Goal: Information Seeking & Learning: Learn about a topic

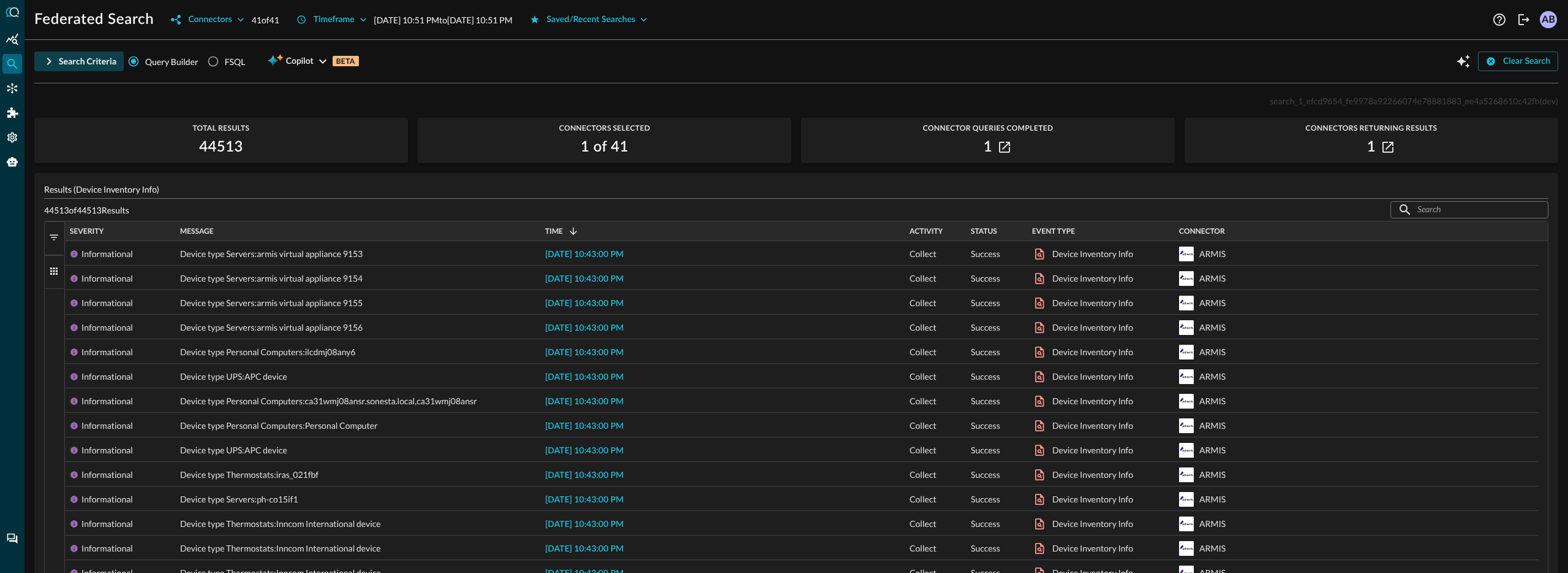
click at [58, 57] on button "Search Criteria" at bounding box center [78, 62] width 89 height 20
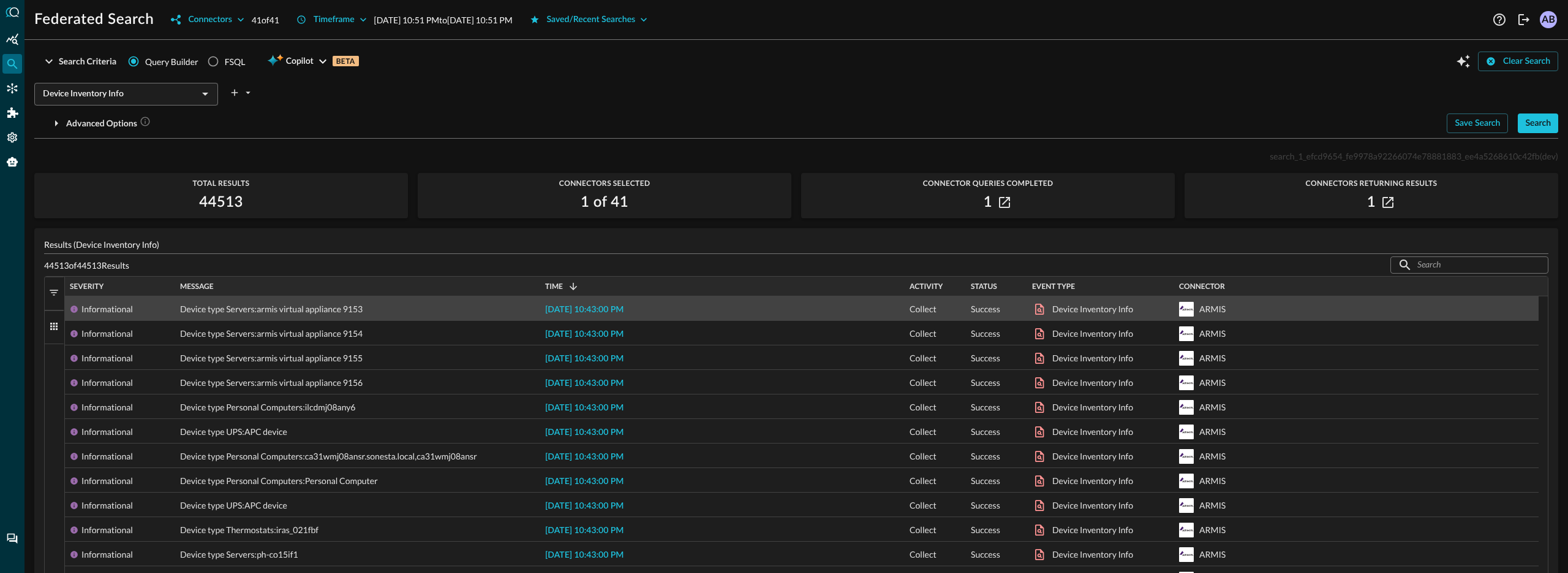
click at [589, 310] on span "[DATE] 10:43:00 PM" at bounding box center [584, 310] width 78 height 9
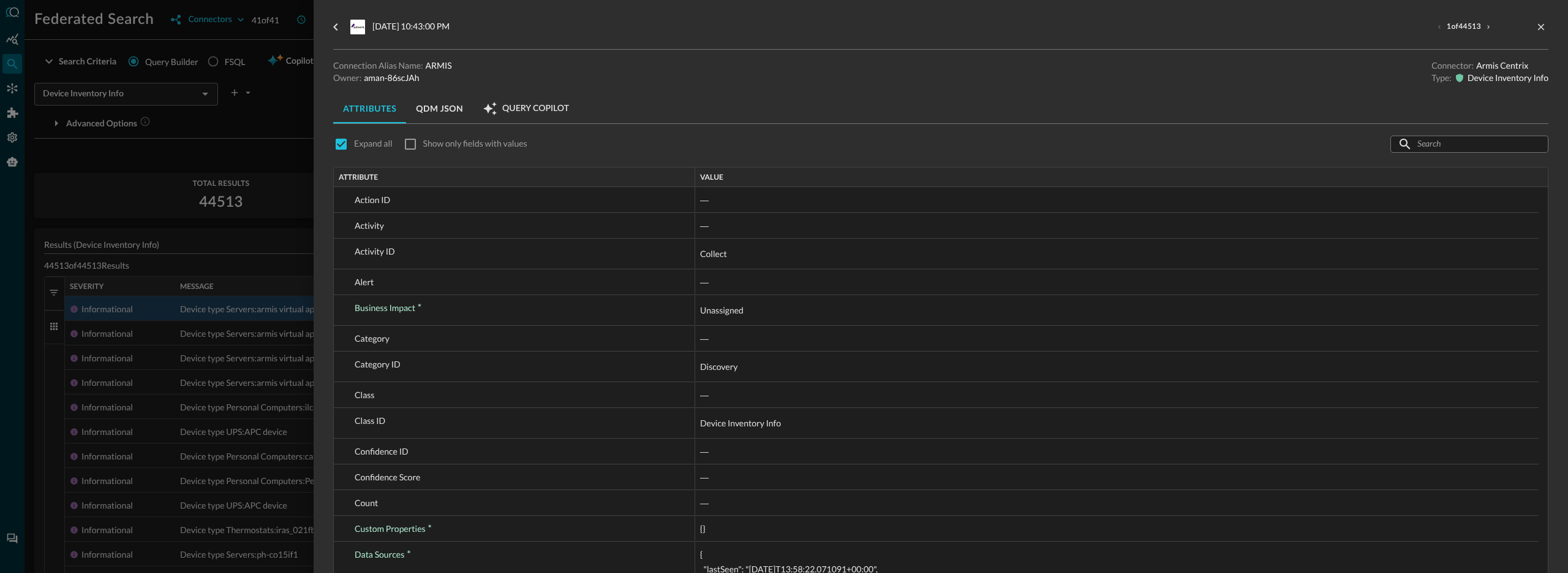
click at [427, 106] on button "QDM JSON" at bounding box center [439, 109] width 67 height 29
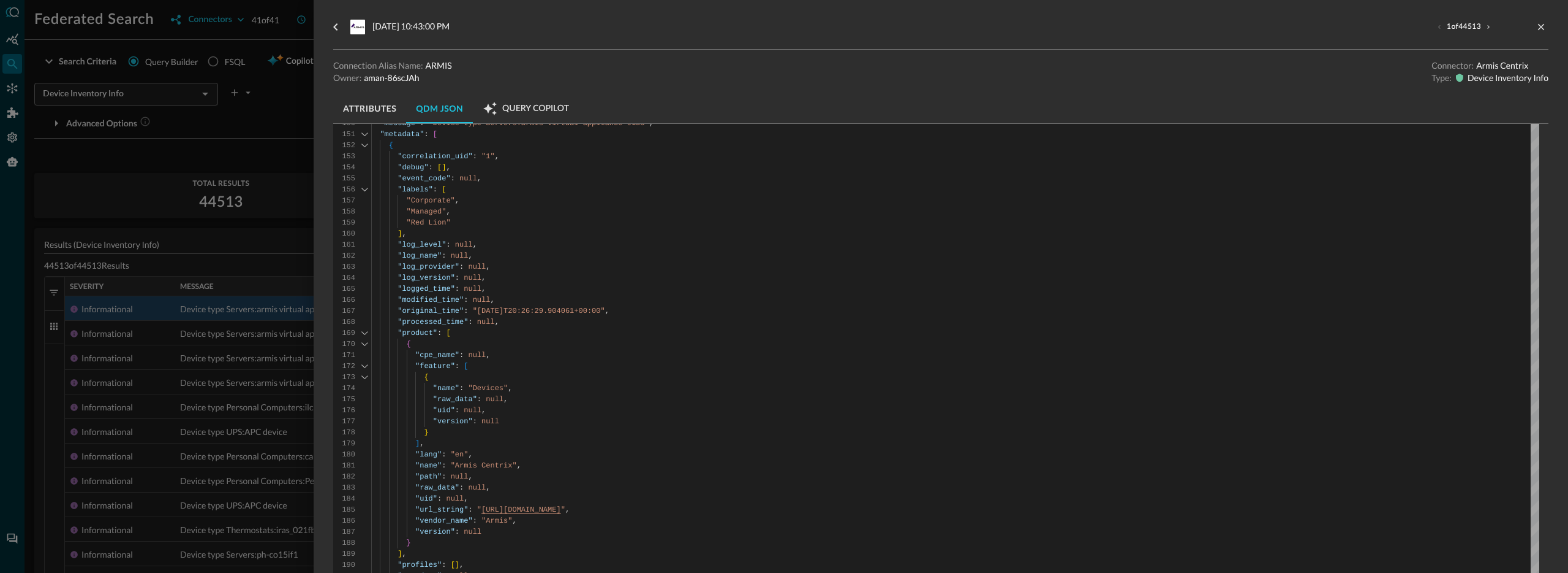
scroll to position [1626, 0]
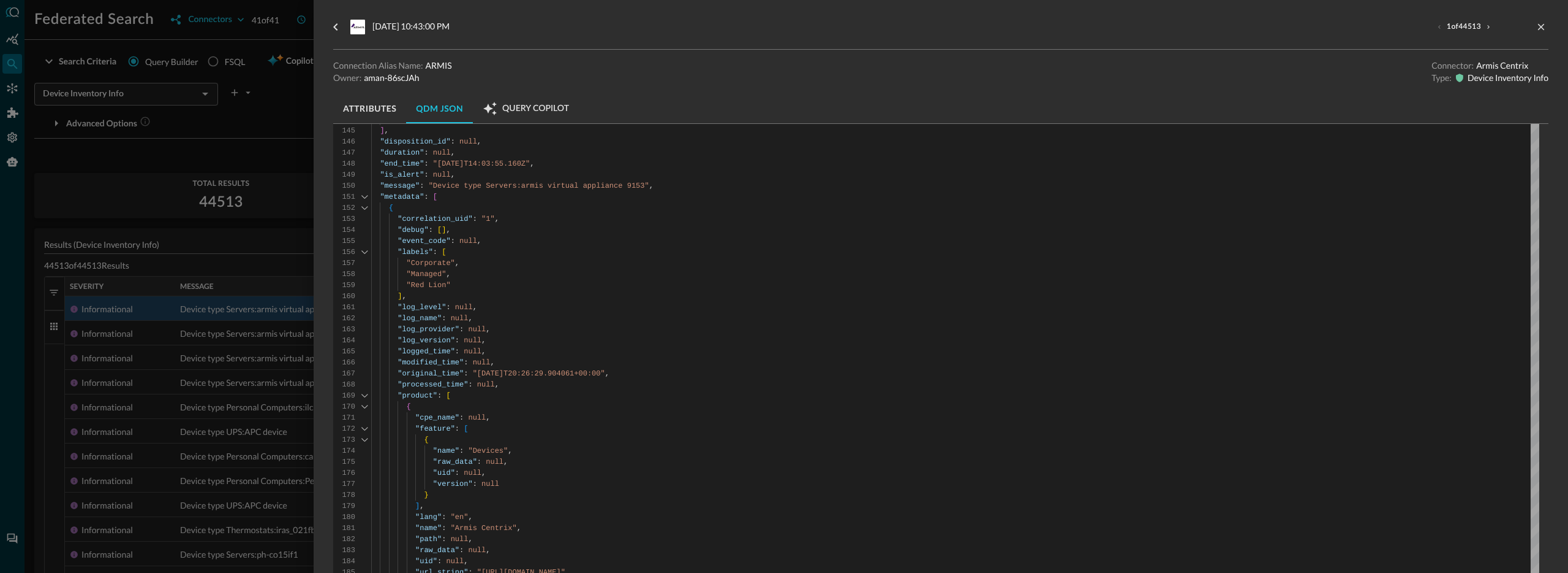
click at [369, 111] on button "Attributes" at bounding box center [369, 109] width 72 height 29
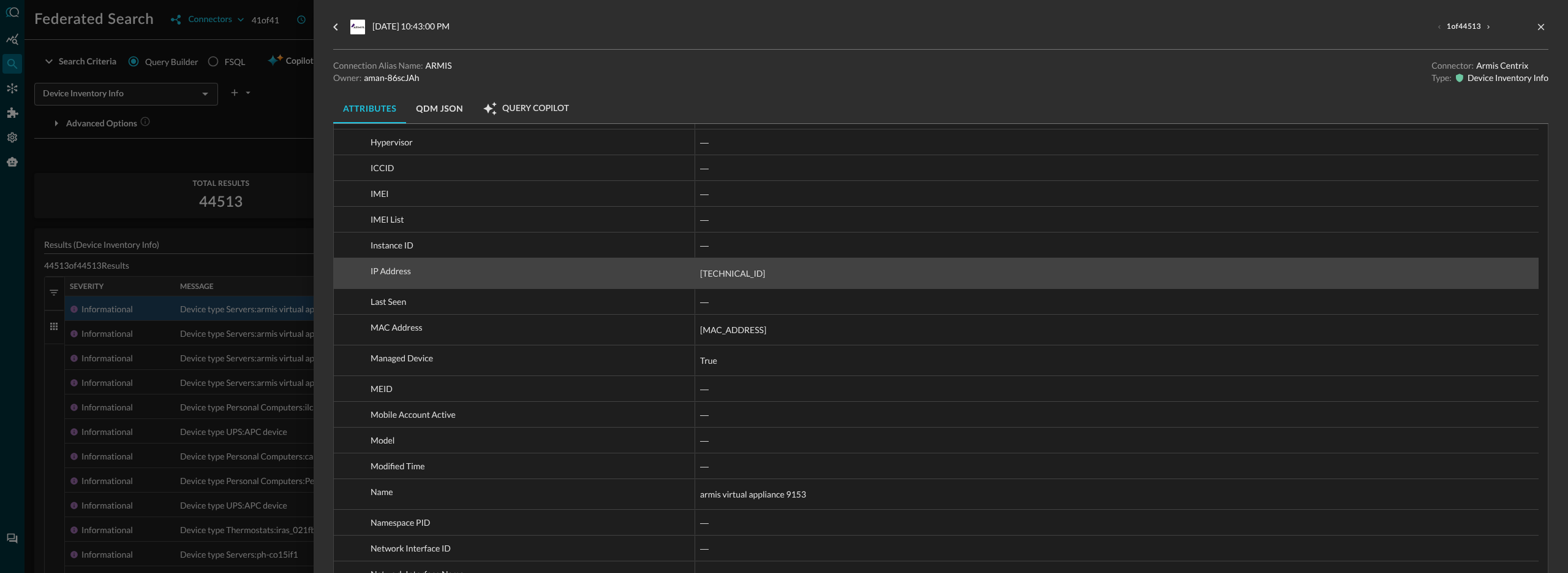
scroll to position [2117, 0]
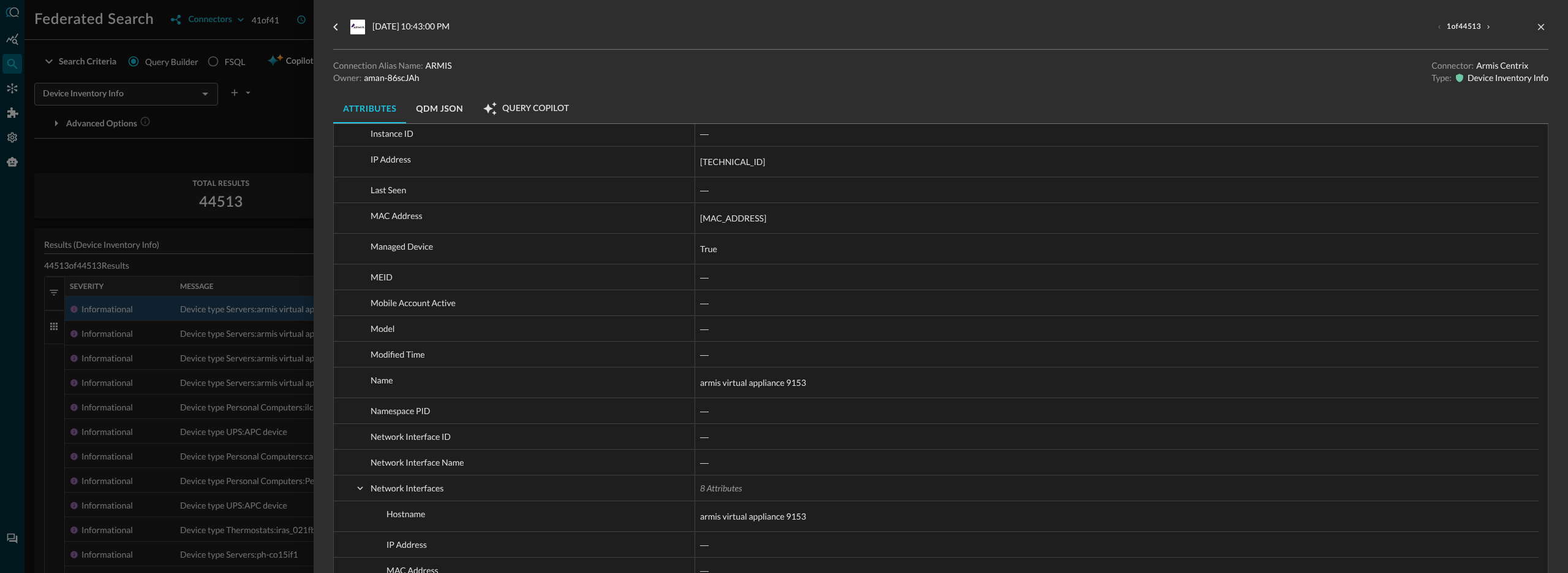
click at [302, 186] on div at bounding box center [784, 286] width 1568 height 573
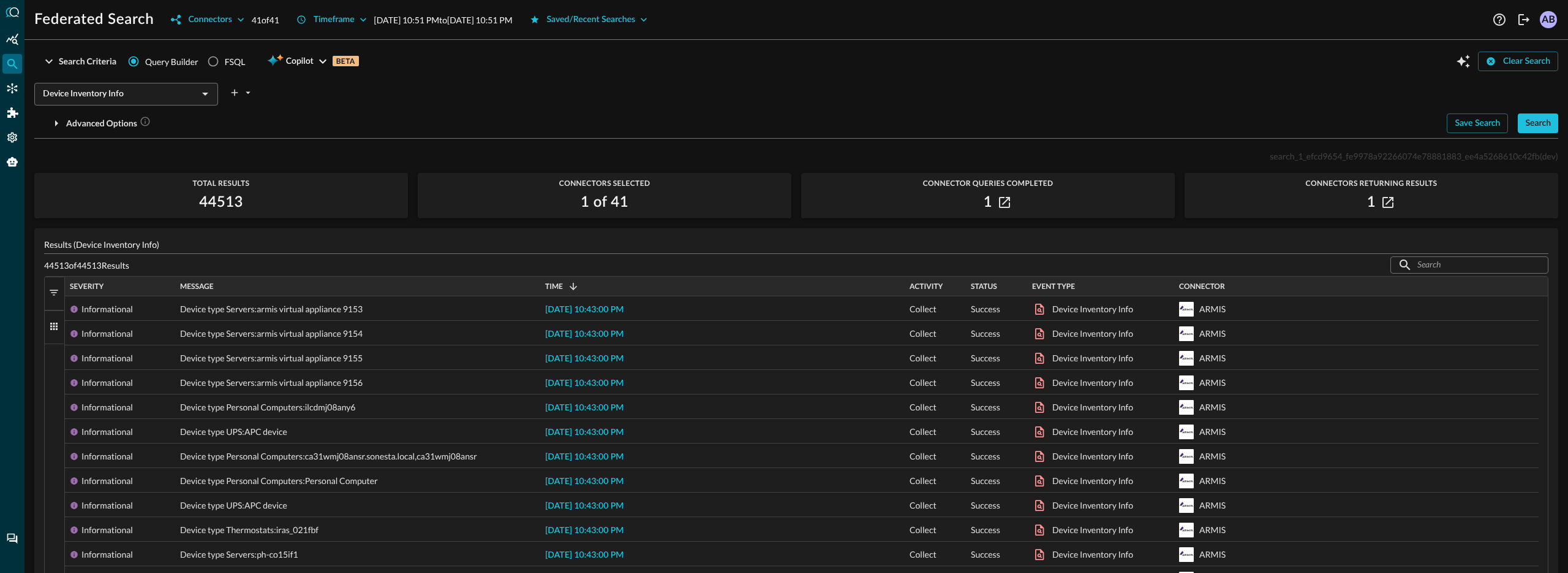
click at [140, 100] on input "Device Inventory Info" at bounding box center [116, 94] width 157 height 16
click at [486, 61] on div "Search Criteria Query Builder FSQL Copilot BETA Clear Search" at bounding box center [796, 62] width 1524 height 24
click at [203, 21] on div "Connectors" at bounding box center [209, 21] width 43 height 16
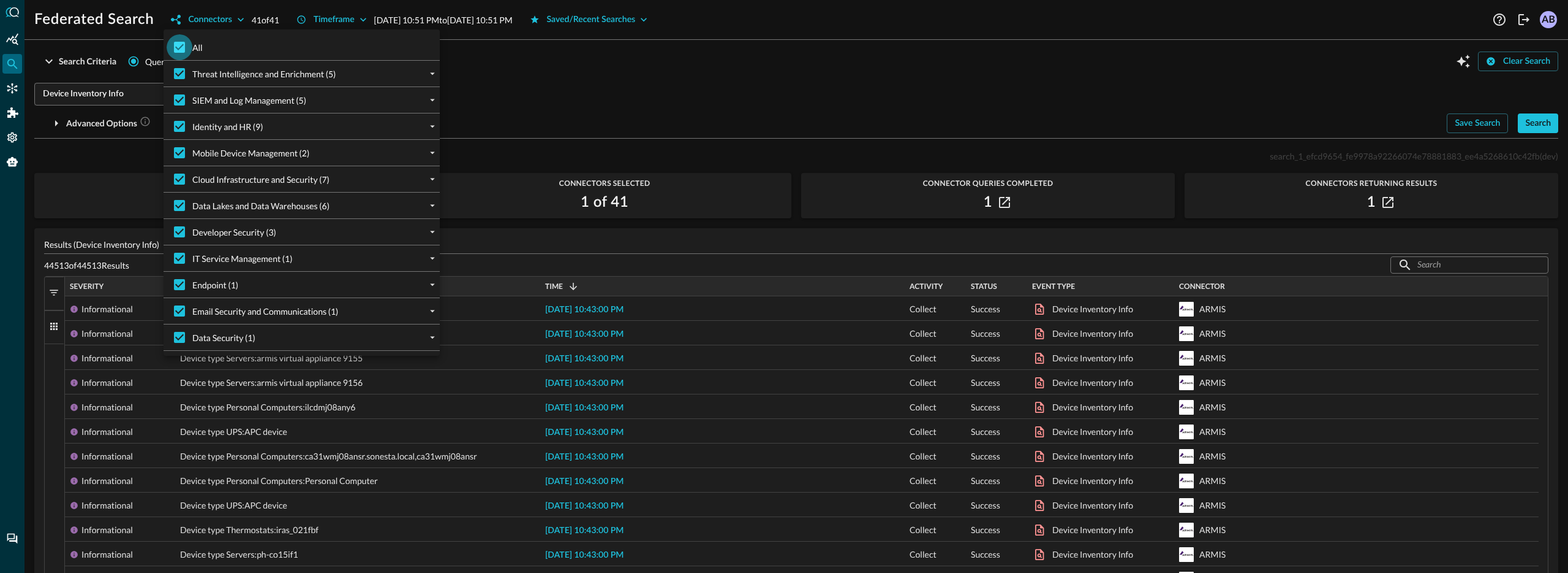
click at [178, 46] on input "All" at bounding box center [179, 47] width 25 height 25
checkbox input "false"
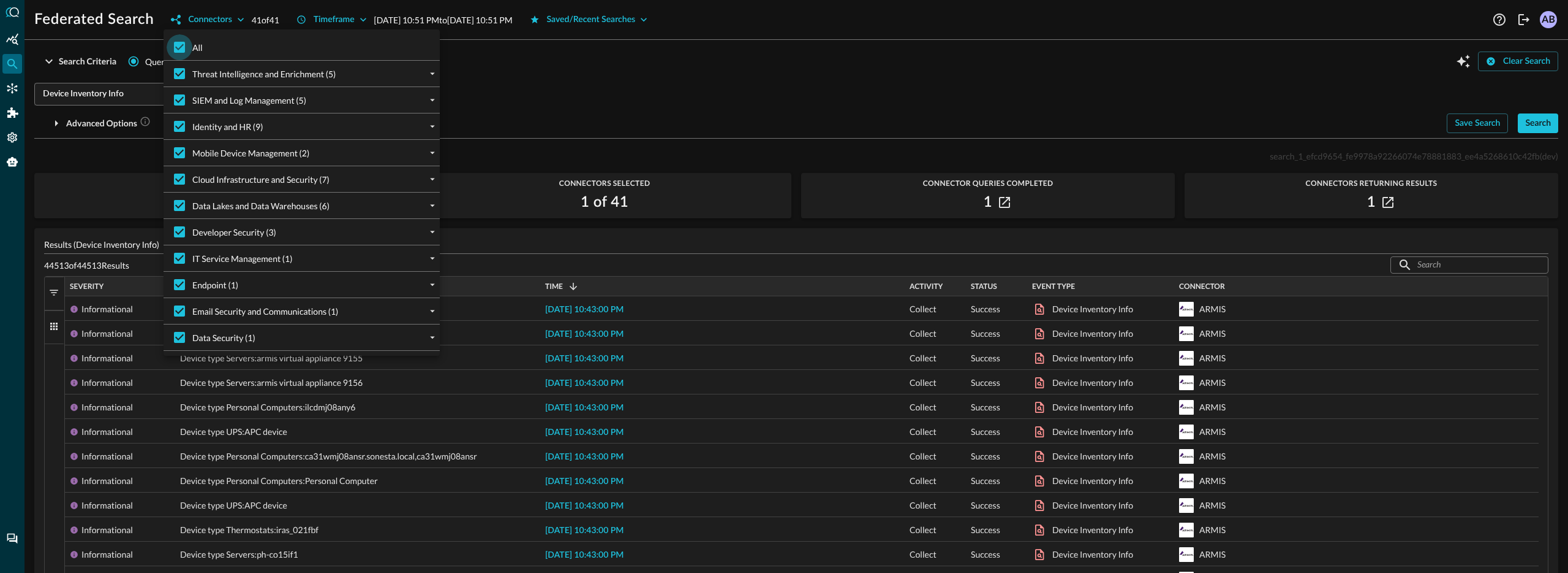
checkbox input "false"
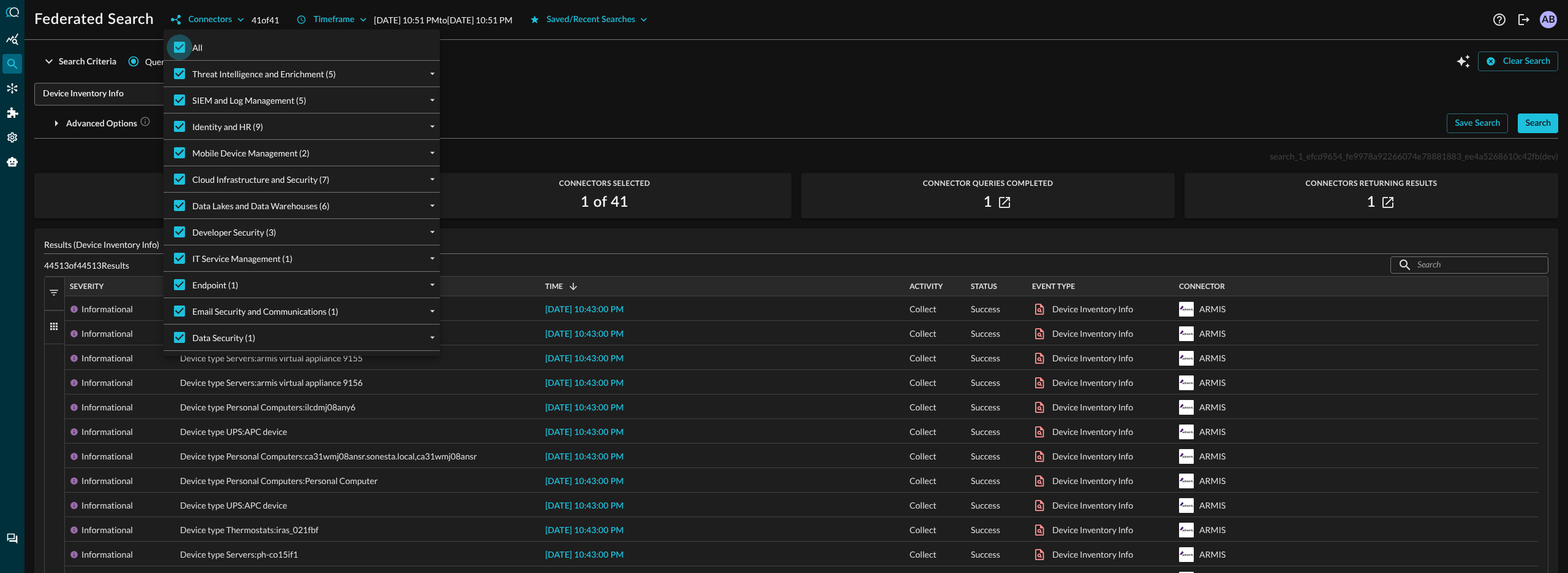
checkbox input "false"
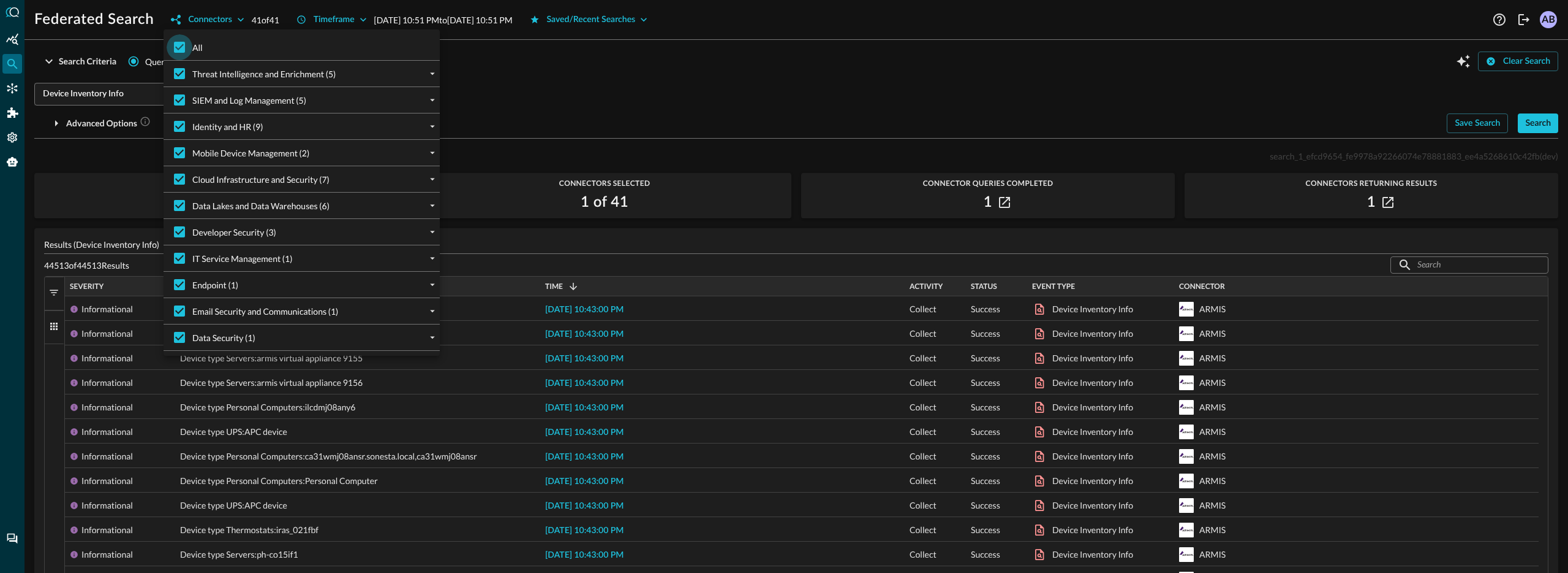
checkbox input "false"
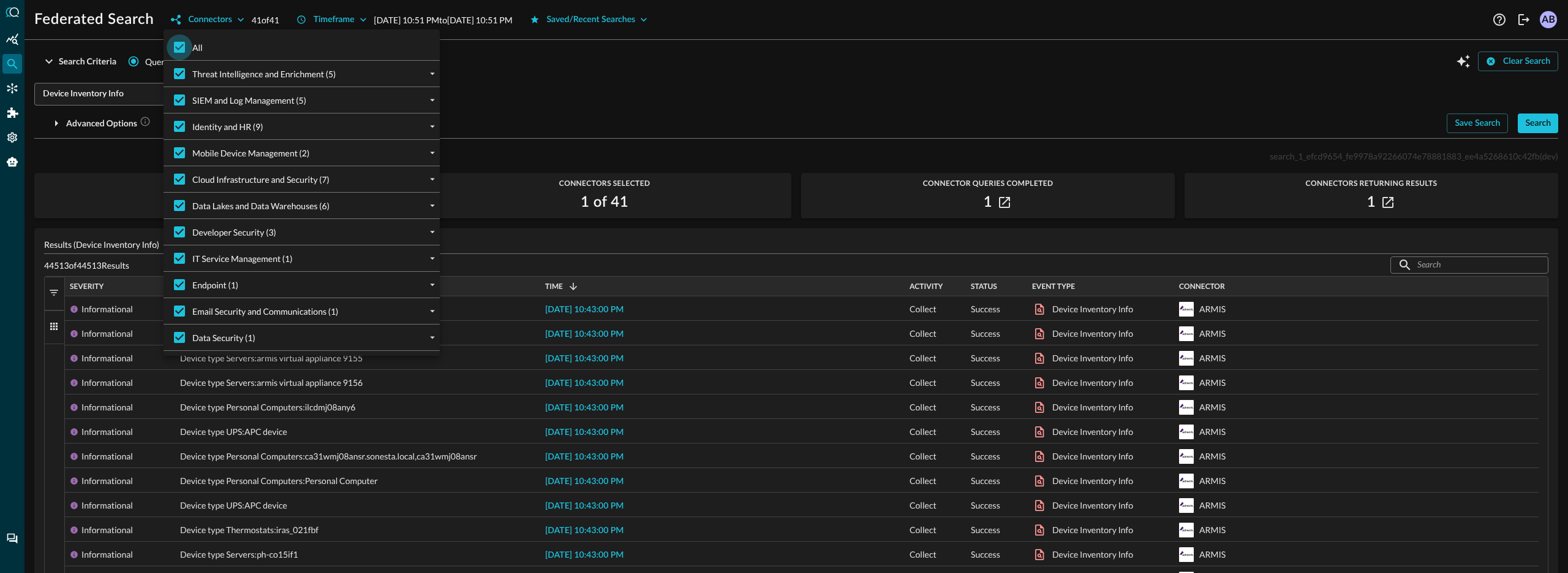
checkbox input "false"
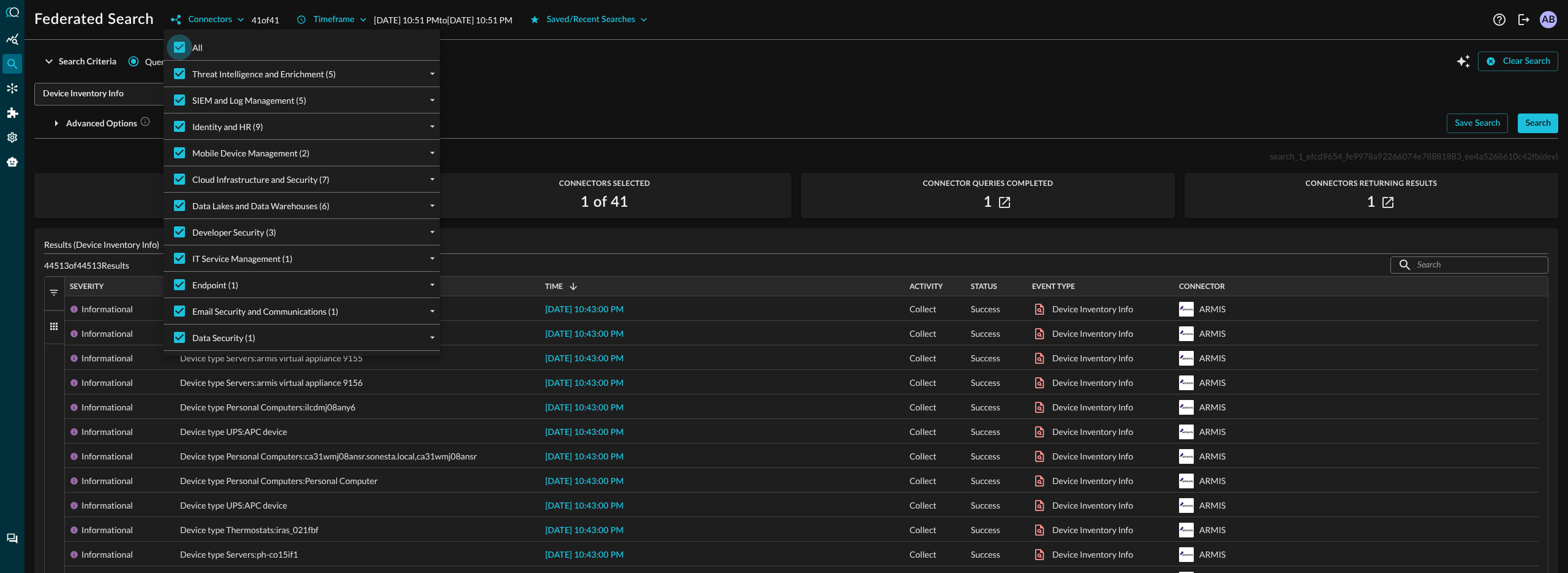
checkbox input "false"
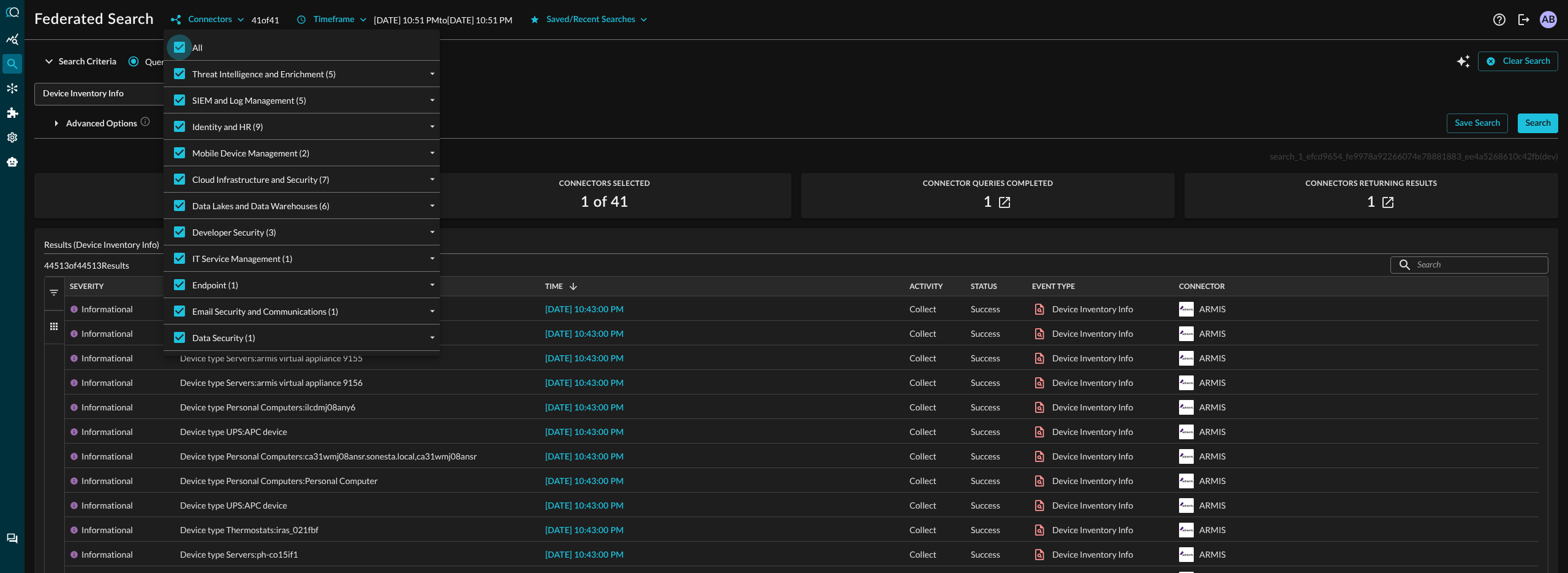
checkbox input "false"
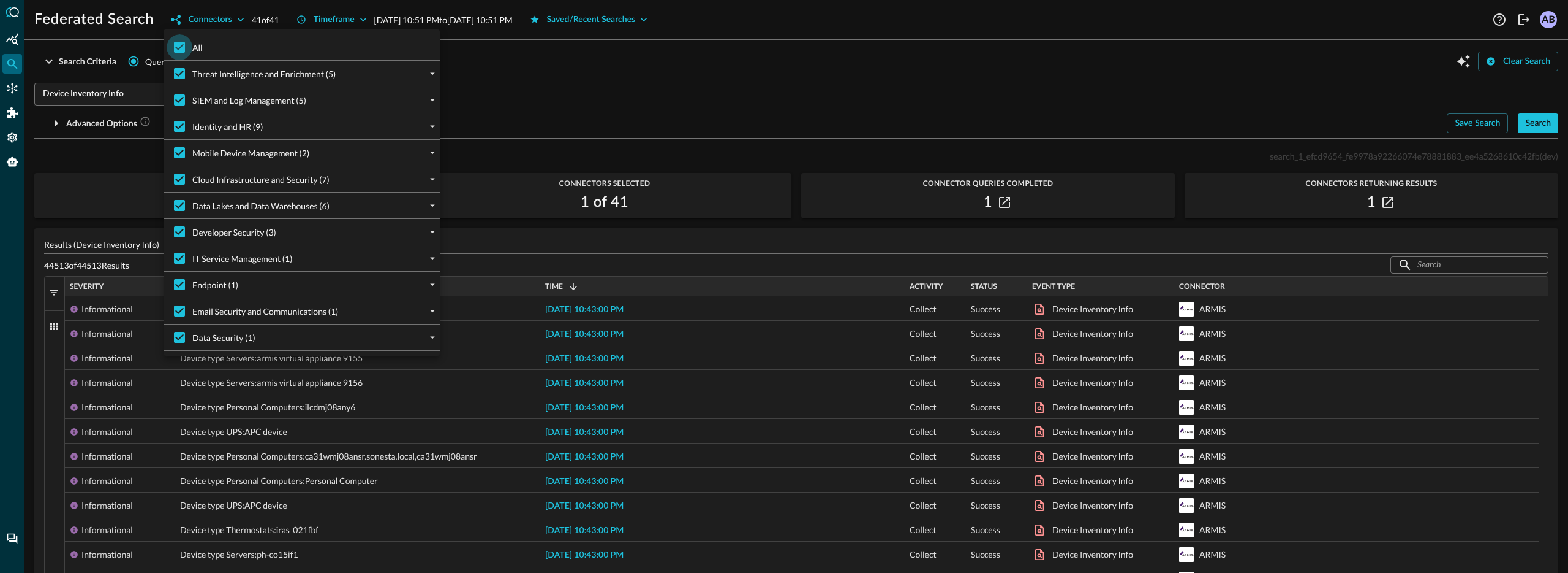
checkbox input "false"
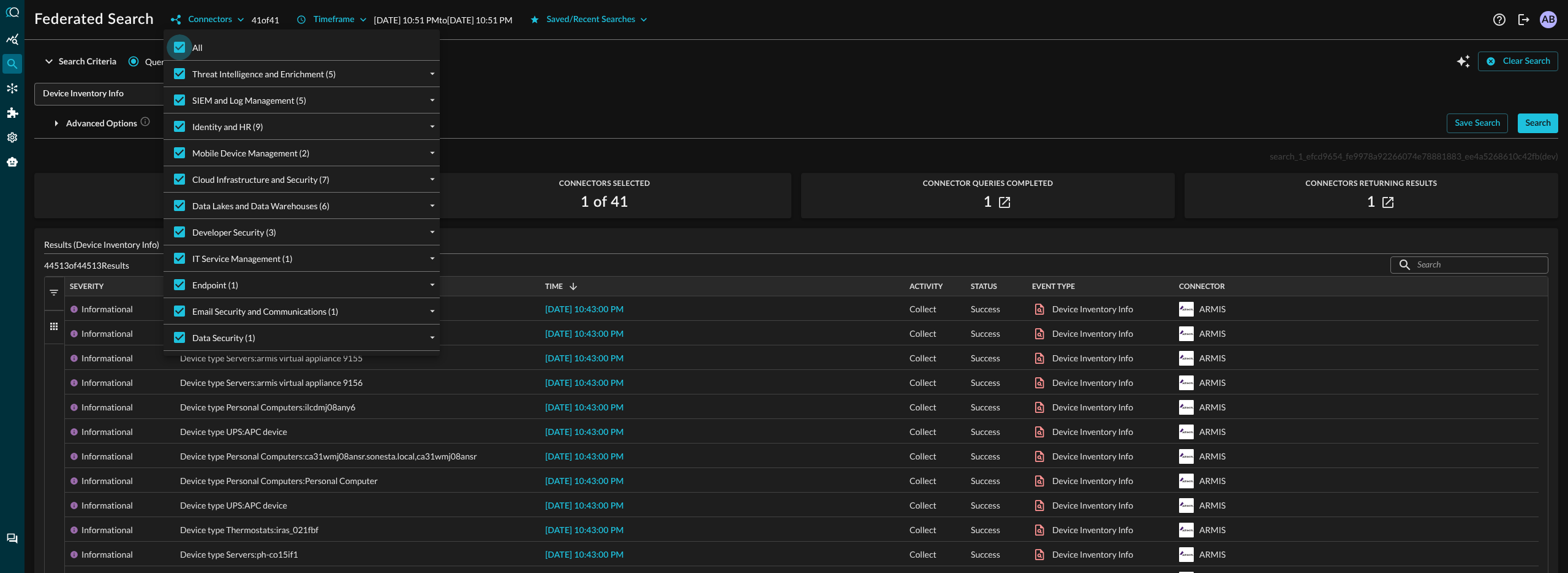
checkbox input "false"
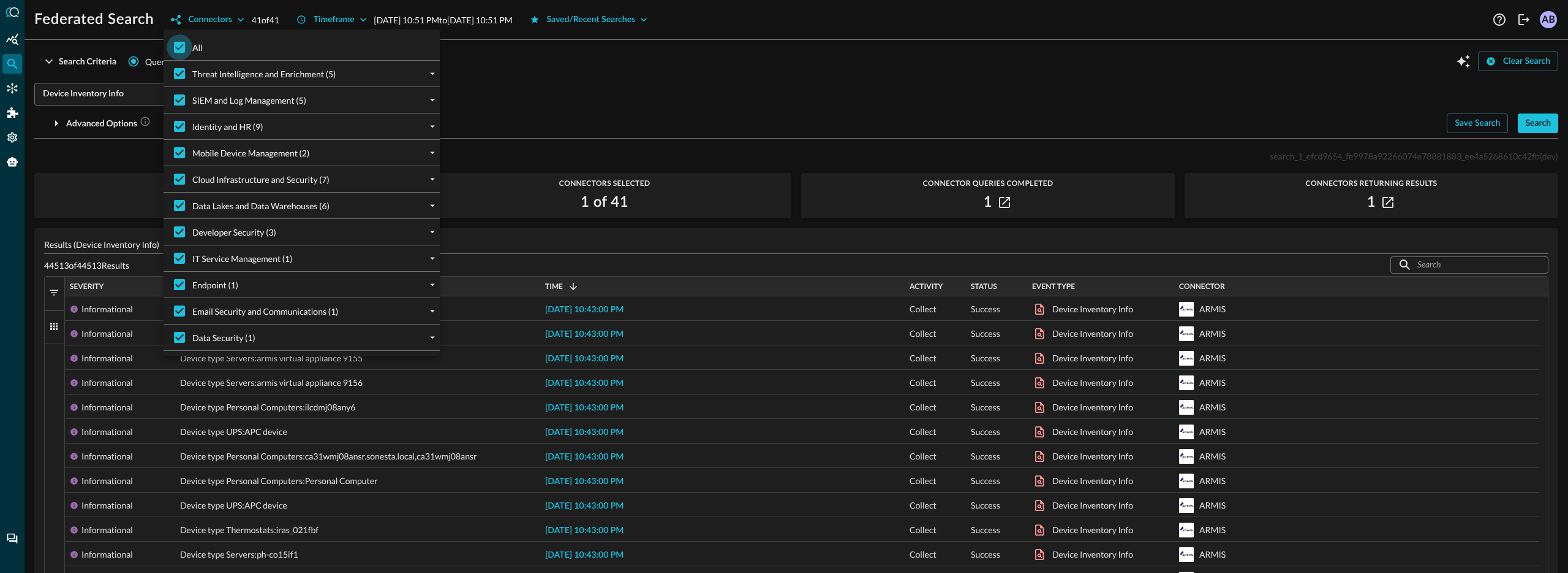
checkbox input "false"
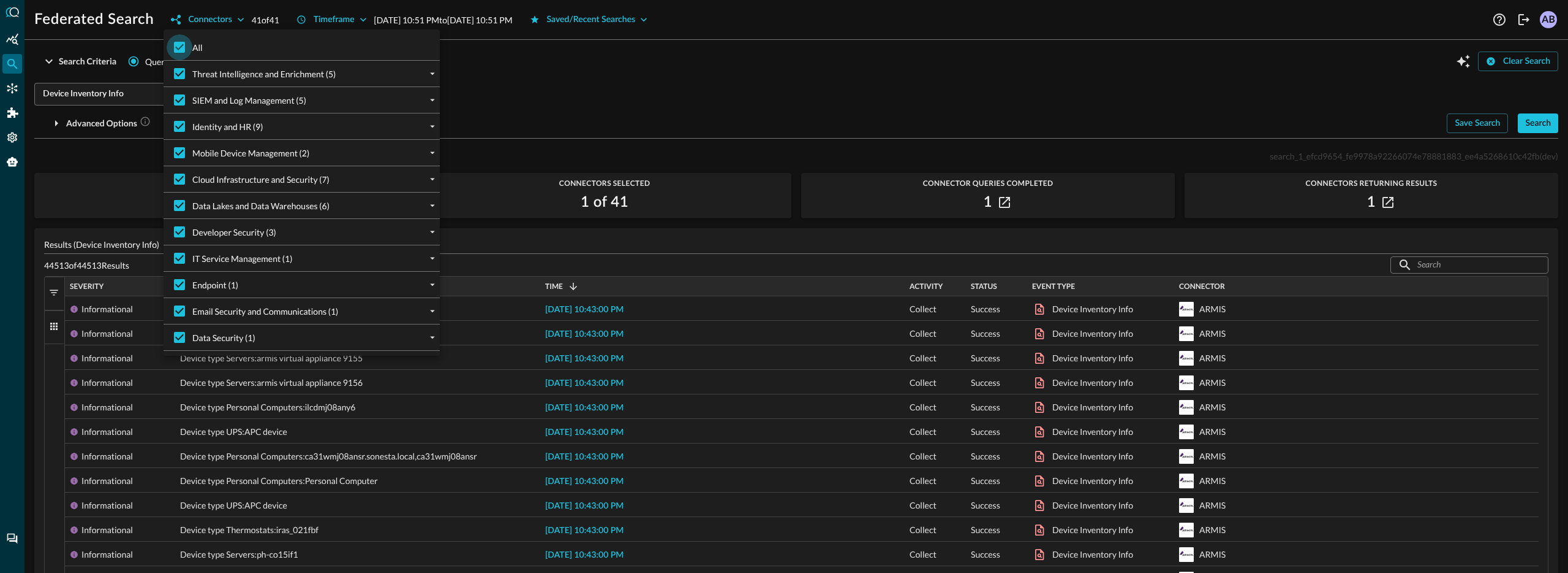
checkbox input "false"
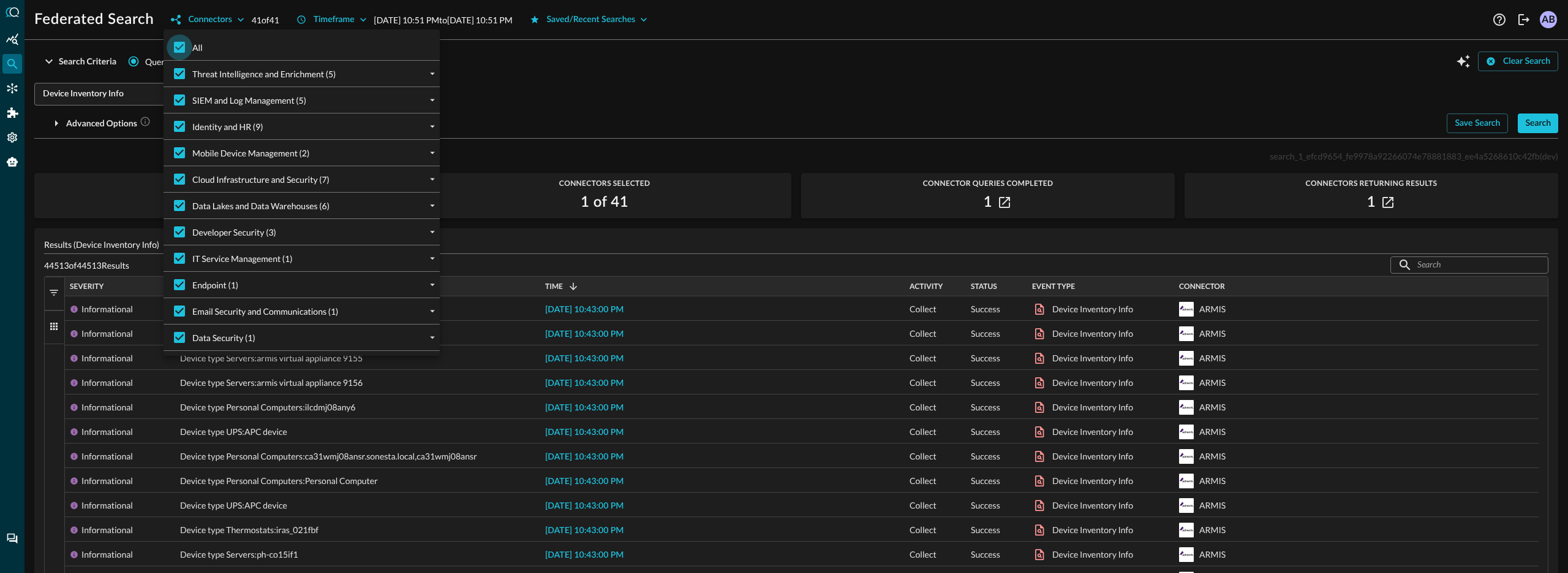
checkbox input "false"
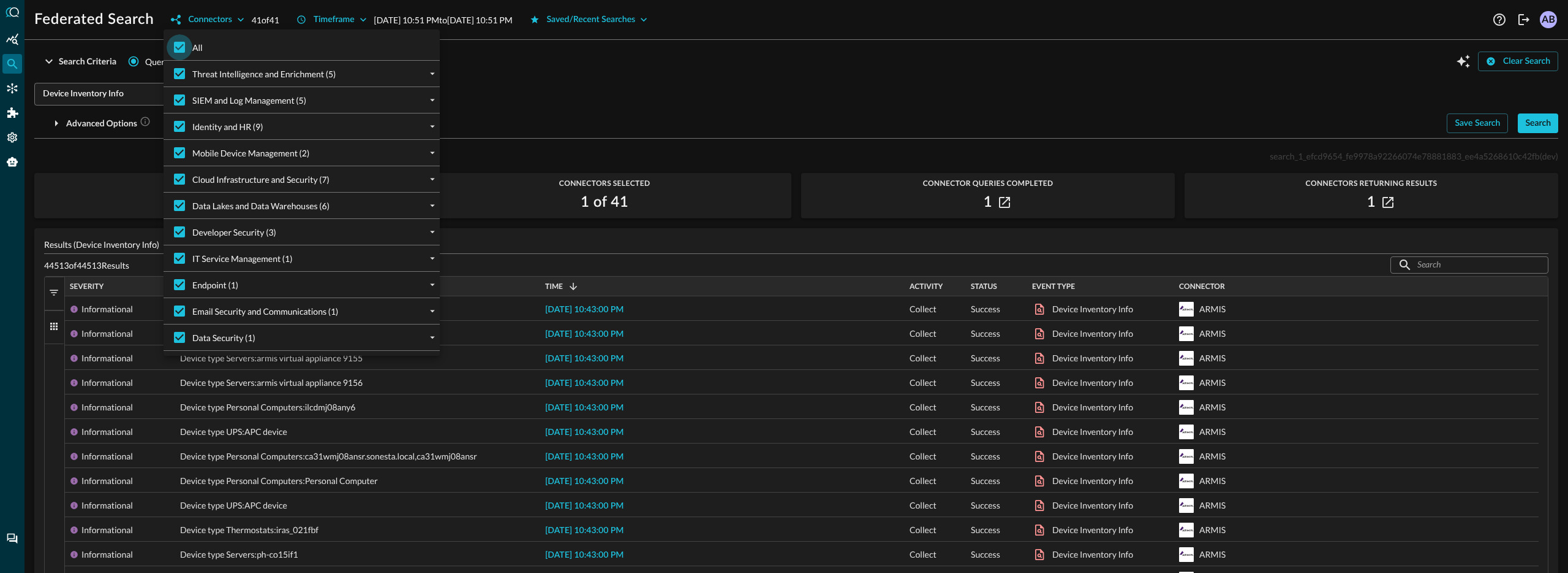
checkbox input "false"
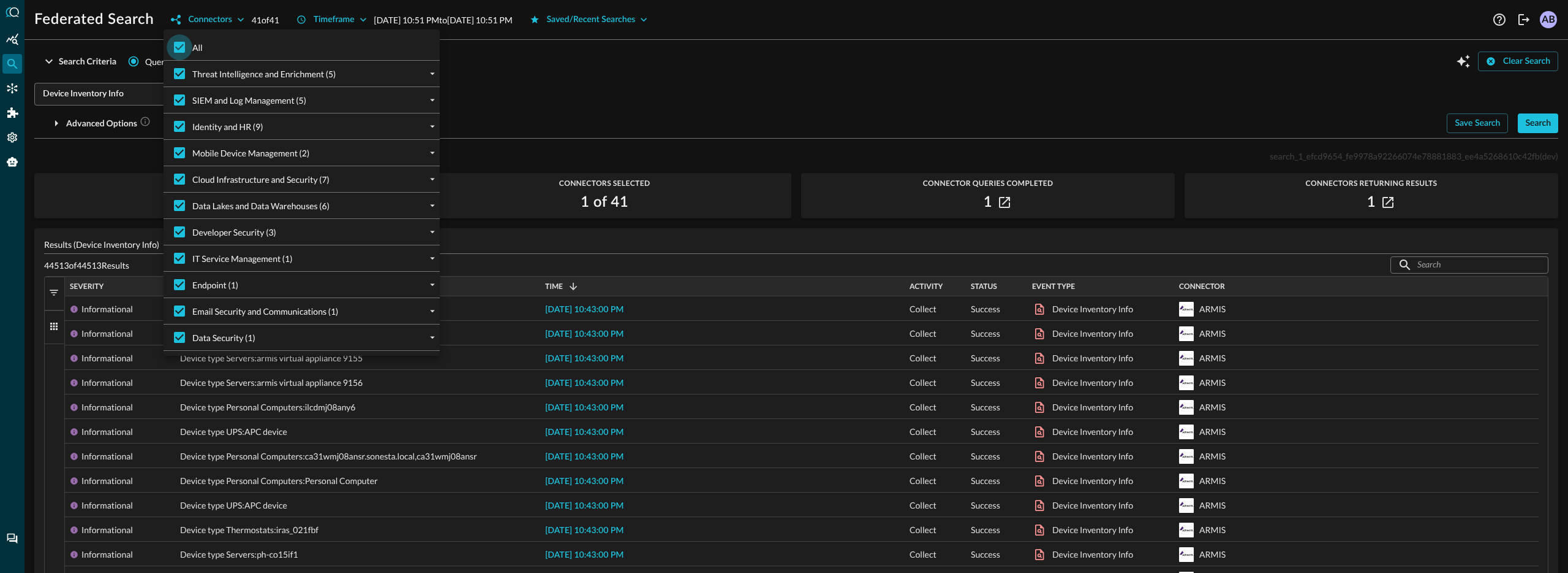
checkbox input "false"
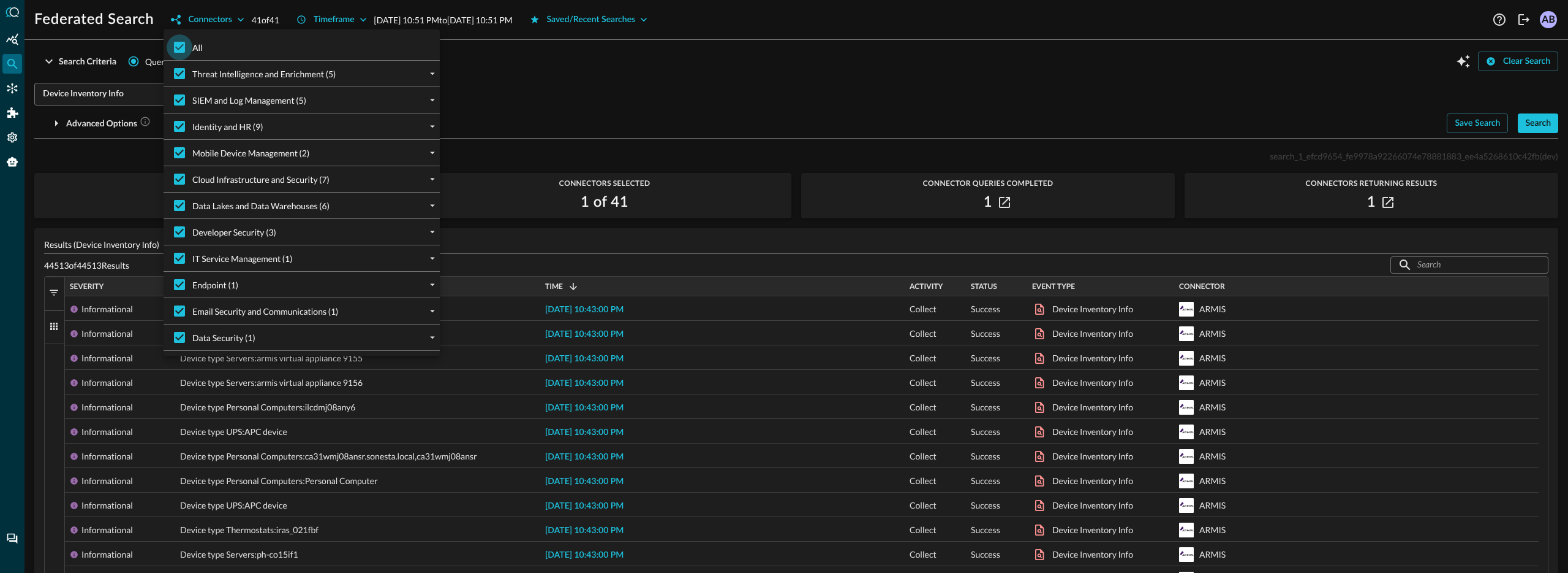
checkbox input "false"
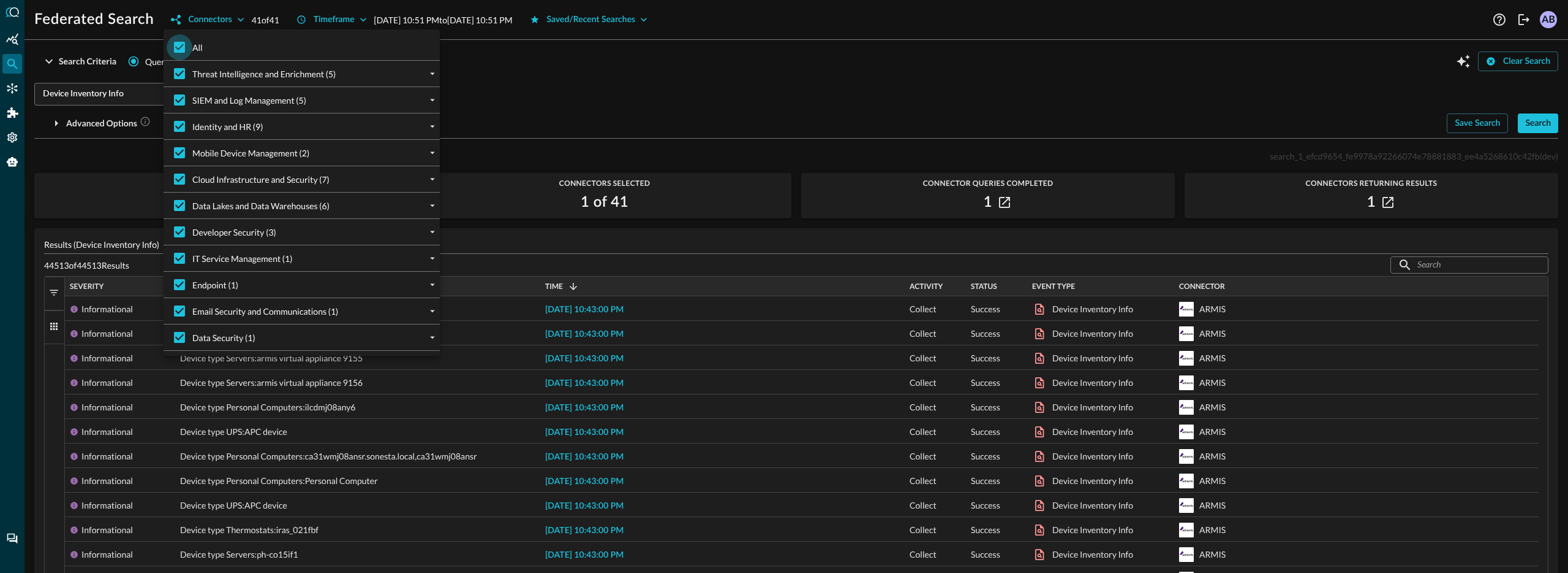
checkbox input "false"
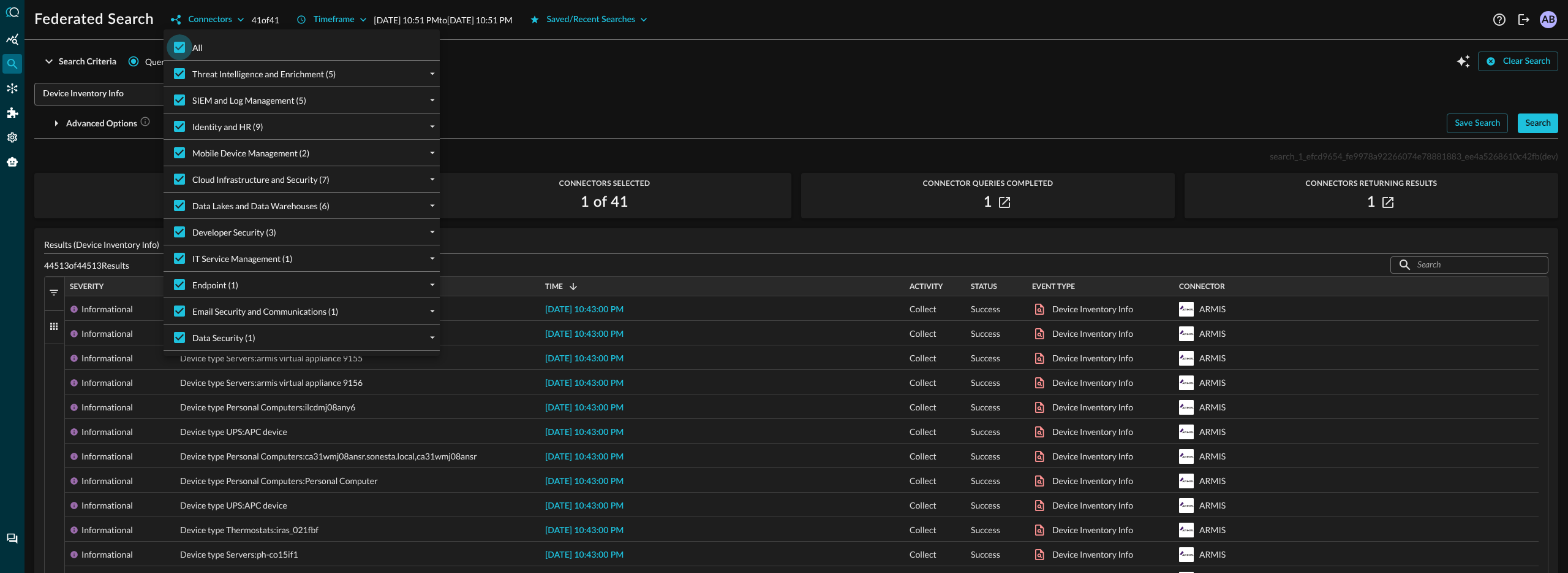
checkbox input "false"
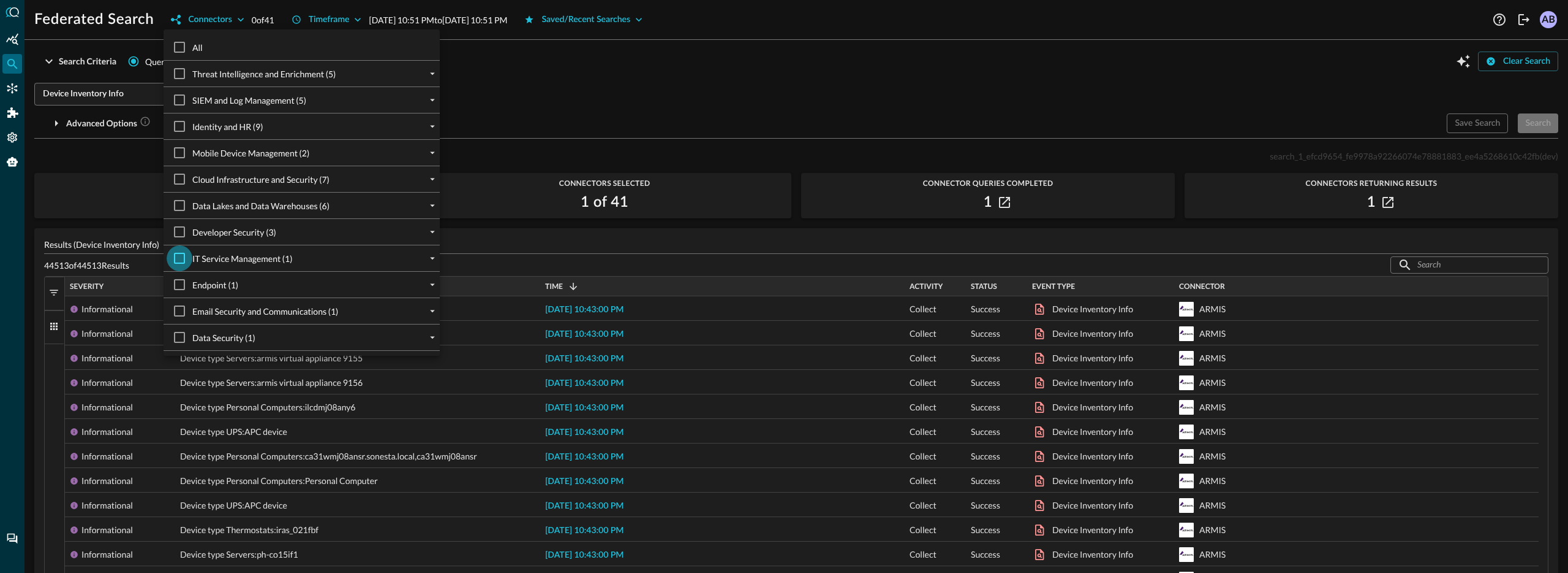
click at [181, 259] on input "IT Service Management (1)" at bounding box center [179, 258] width 25 height 25
checkbox input "true"
click at [140, 152] on div at bounding box center [784, 286] width 1568 height 573
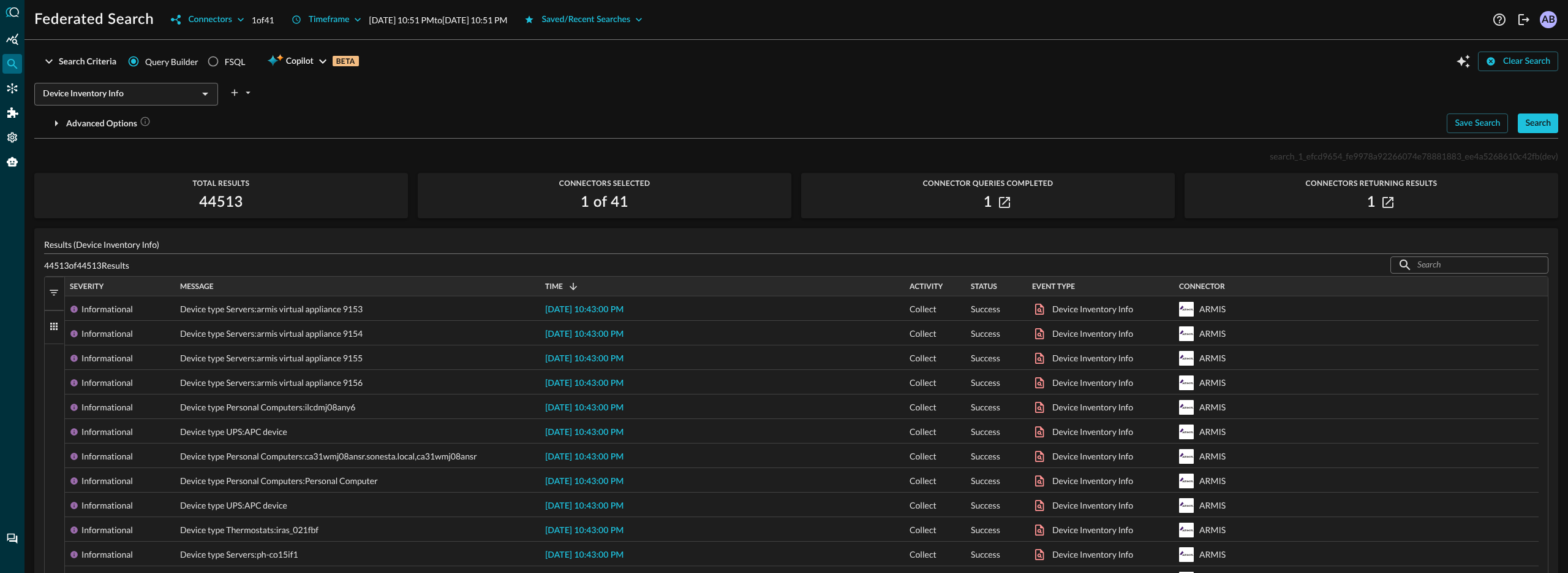
click at [140, 152] on div at bounding box center [784, 286] width 1568 height 573
click at [76, 63] on div "Search Criteria" at bounding box center [87, 62] width 58 height 16
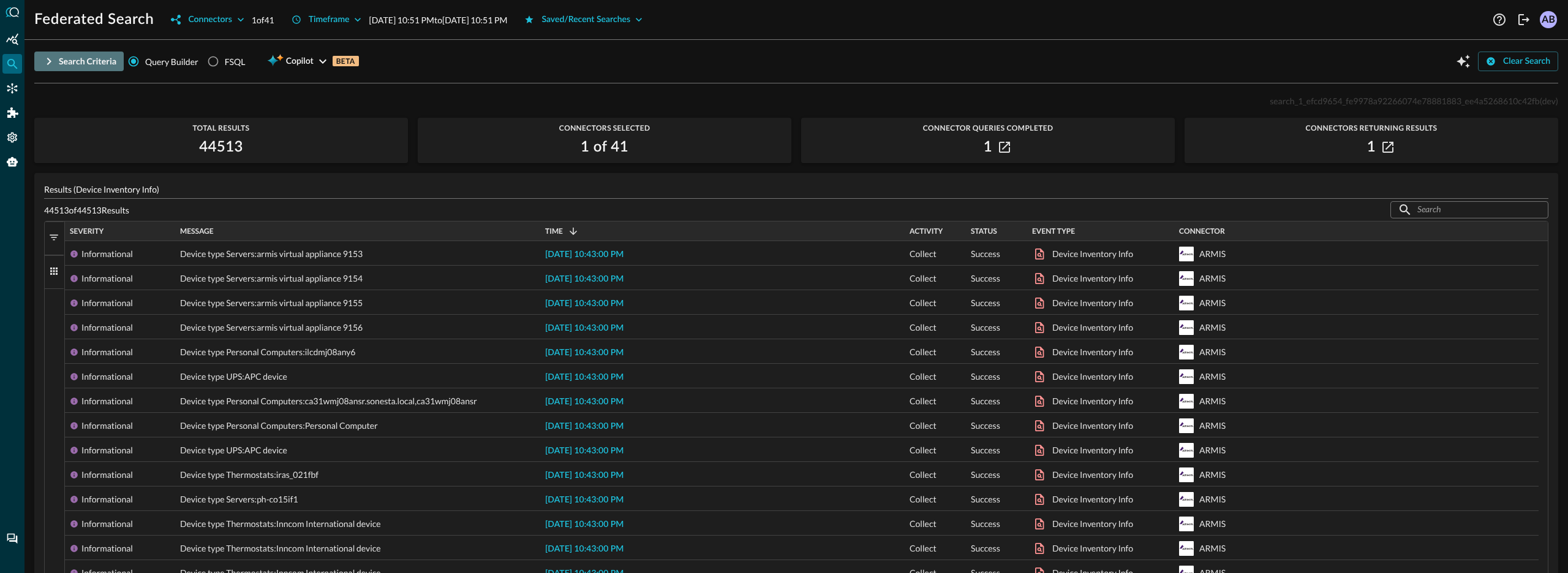
click at [82, 68] on div "Search Criteria" at bounding box center [87, 62] width 58 height 16
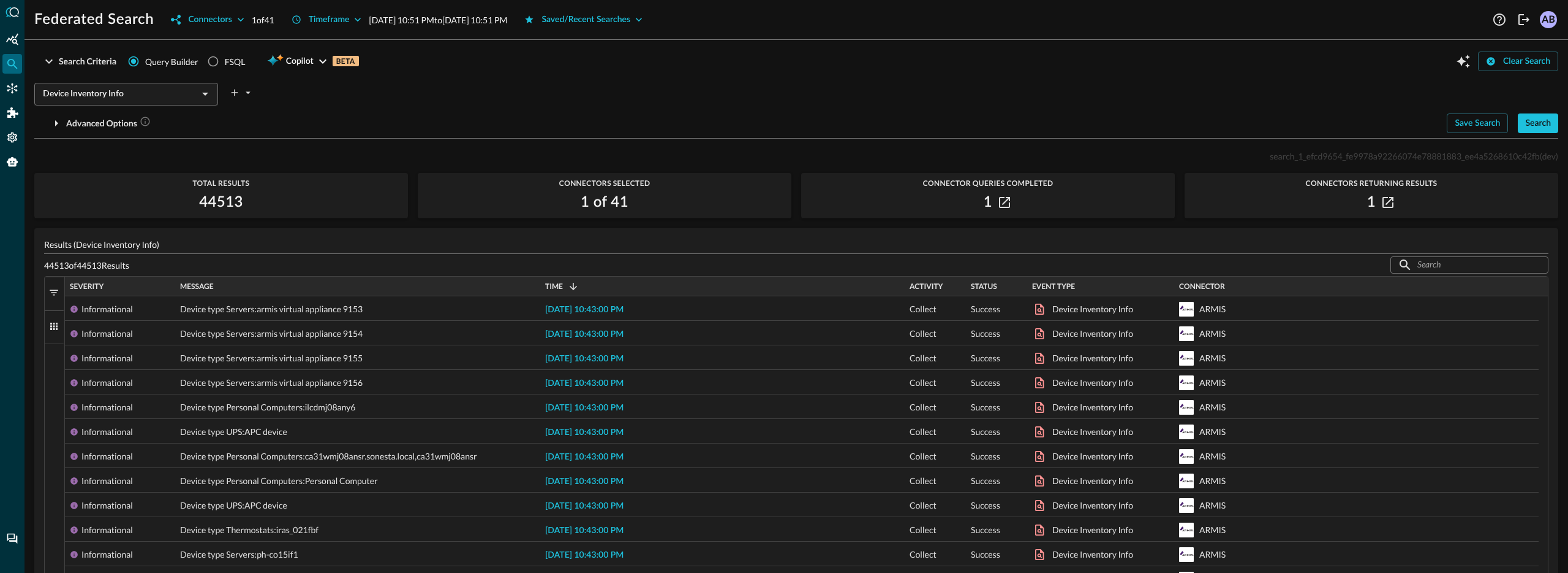
click at [81, 89] on input "Device Inventory Info" at bounding box center [116, 94] width 157 height 16
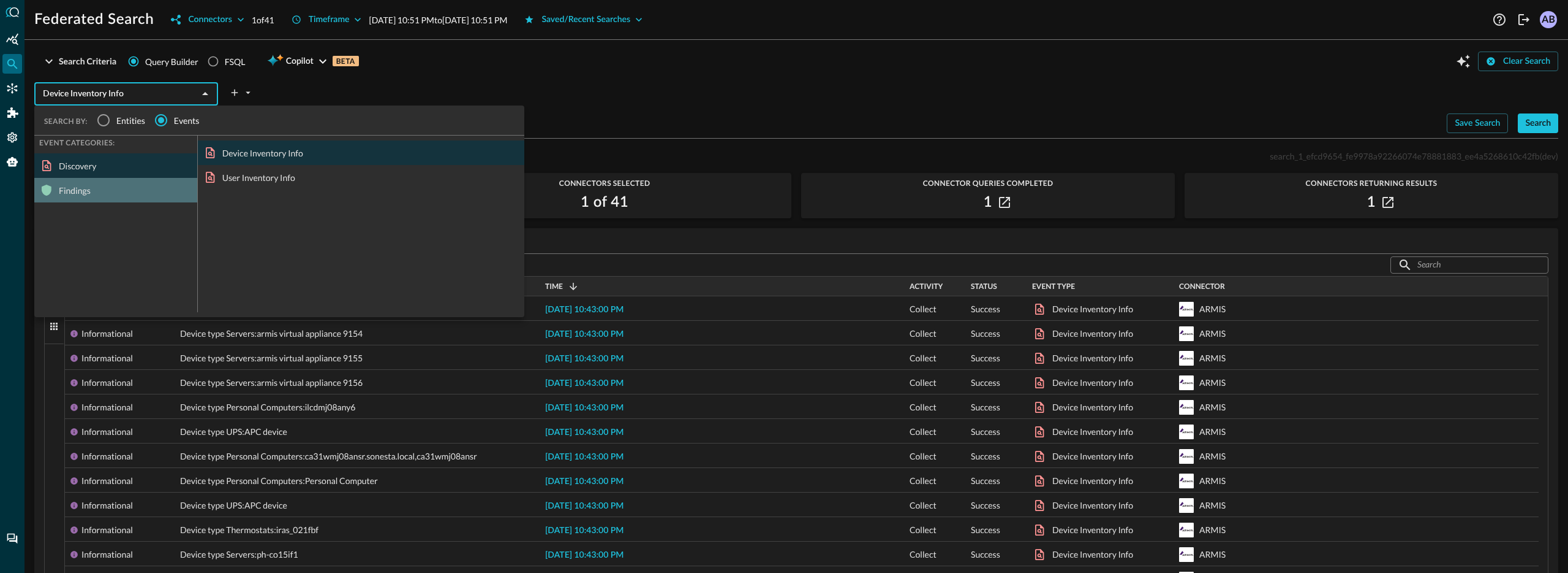
click at [84, 196] on div "Findings" at bounding box center [115, 190] width 162 height 24
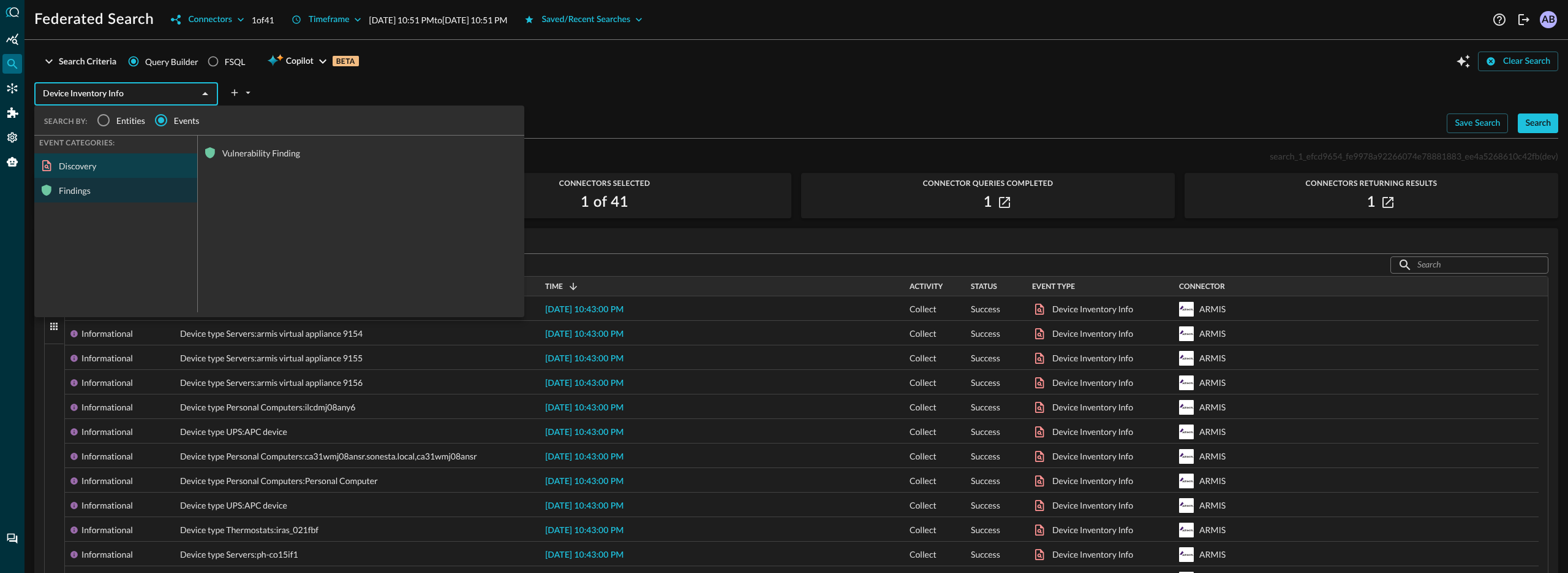
click at [118, 166] on div "Discovery" at bounding box center [115, 165] width 162 height 24
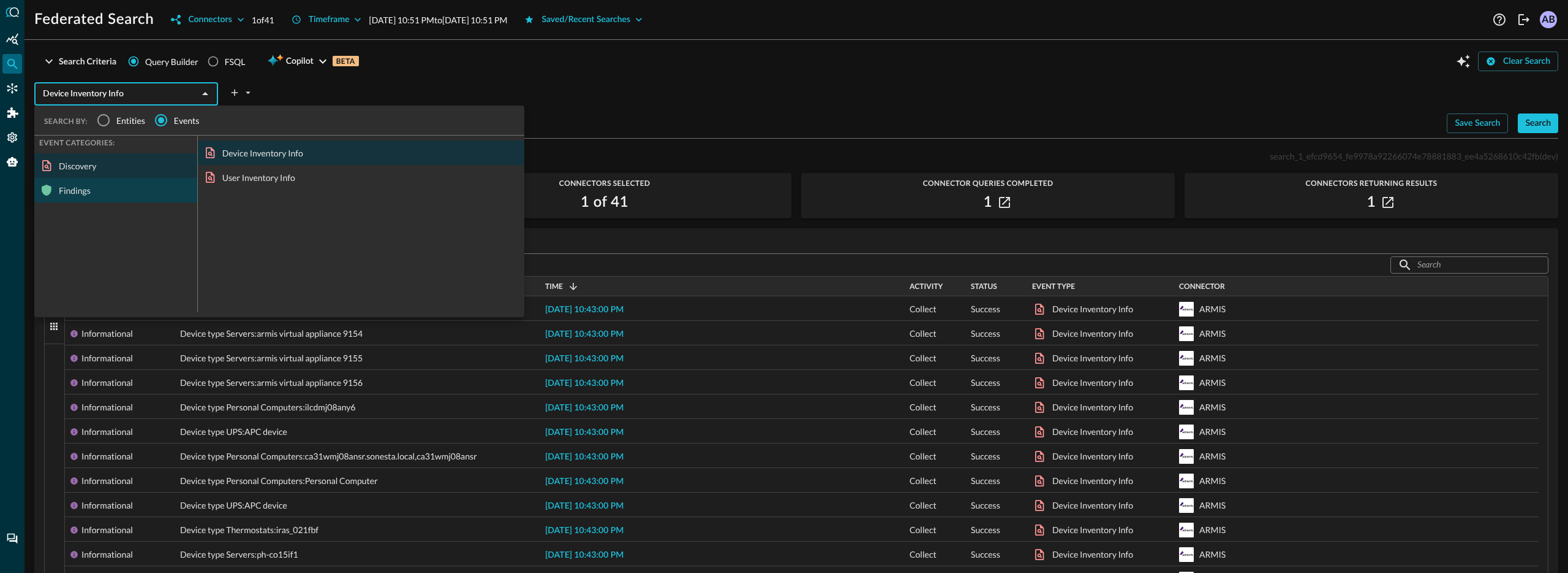
click at [110, 187] on div "Findings" at bounding box center [115, 190] width 162 height 24
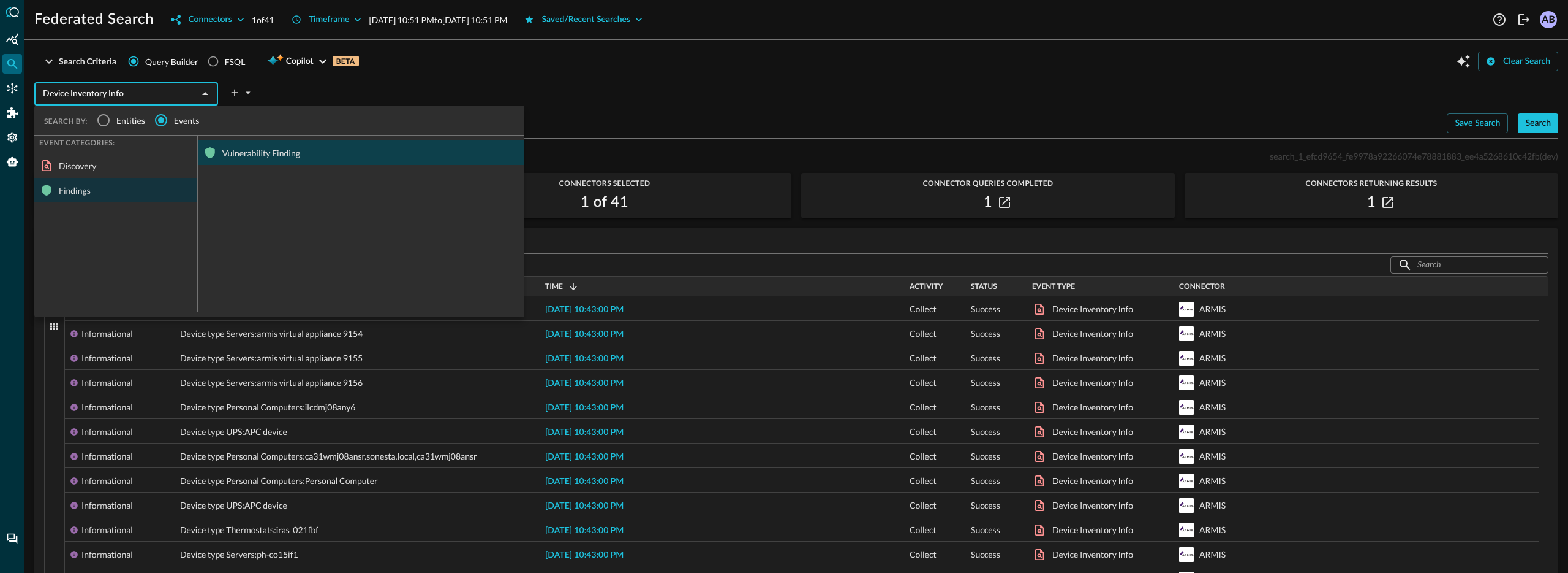
click at [243, 148] on div "Vulnerability Finding" at bounding box center [361, 152] width 327 height 24
type input "Vulnerability Finding"
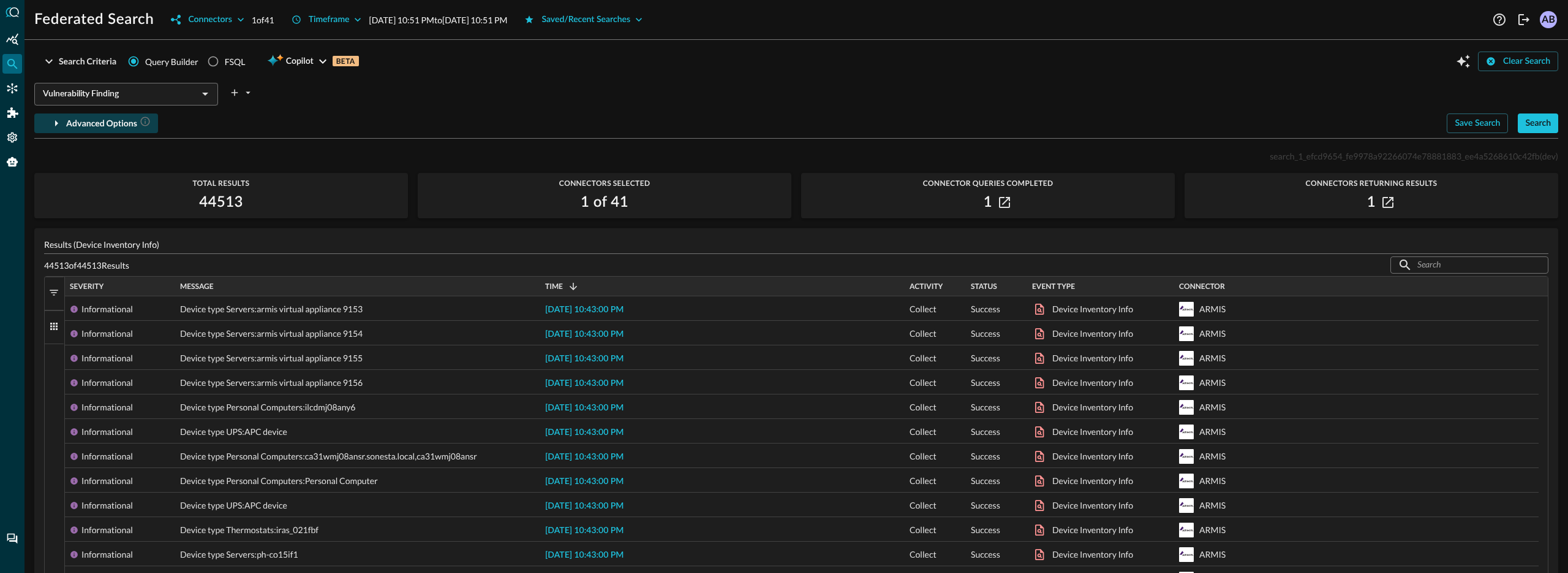
click at [89, 121] on div "Advanced Options" at bounding box center [109, 123] width 84 height 16
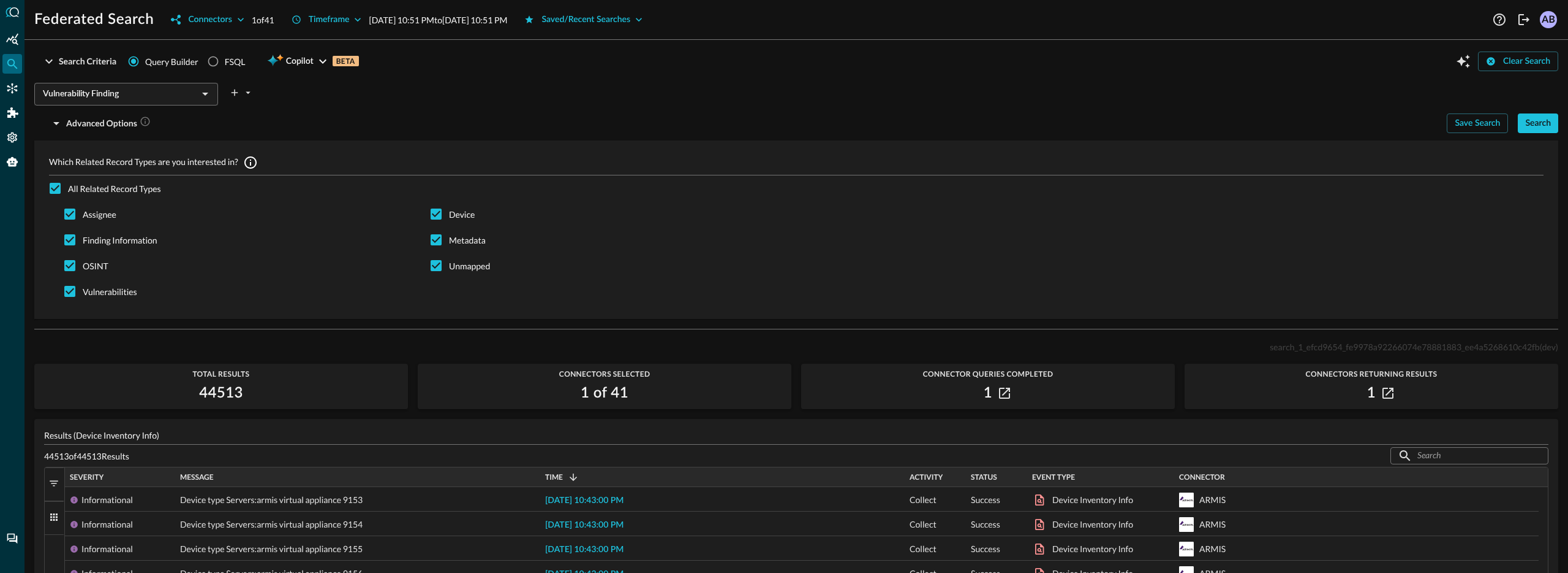
click at [353, 115] on div "Advanced Options" at bounding box center [735, 123] width 1403 height 20
click at [57, 122] on icon "button" at bounding box center [56, 123] width 6 height 3
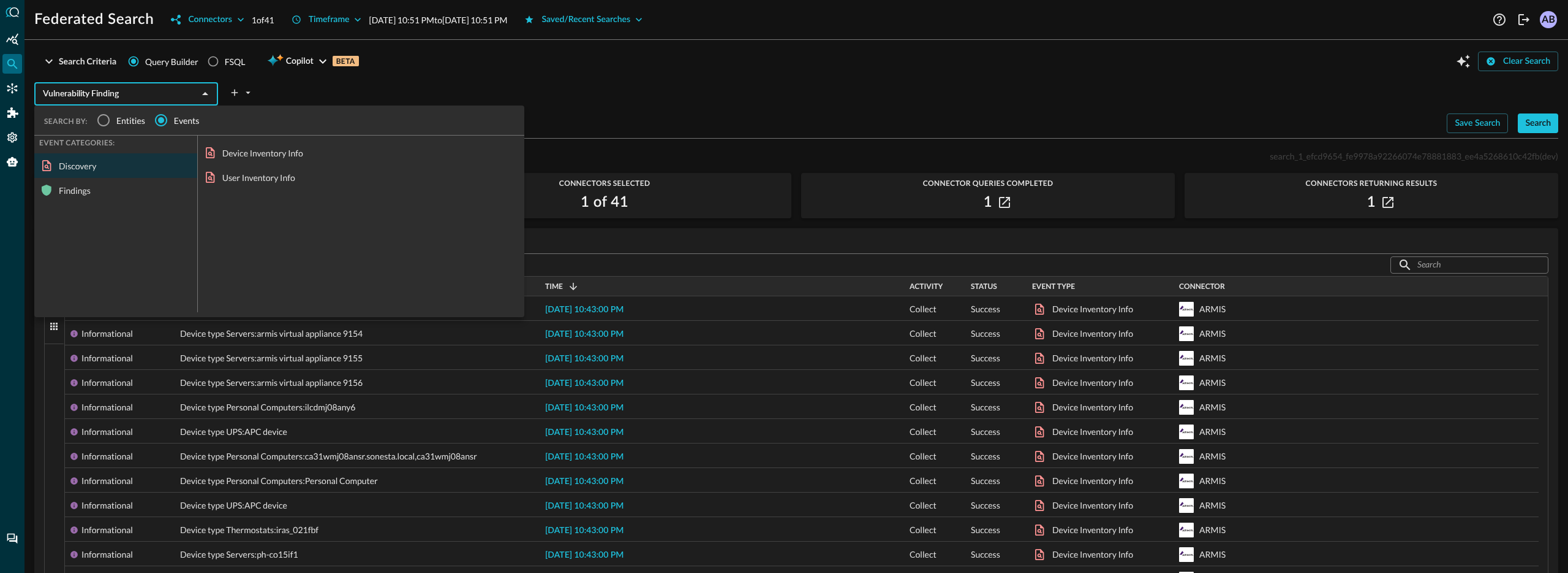
click at [75, 89] on input "Vulnerability Finding" at bounding box center [116, 94] width 157 height 16
click at [101, 122] on input "Entities" at bounding box center [104, 120] width 25 height 25
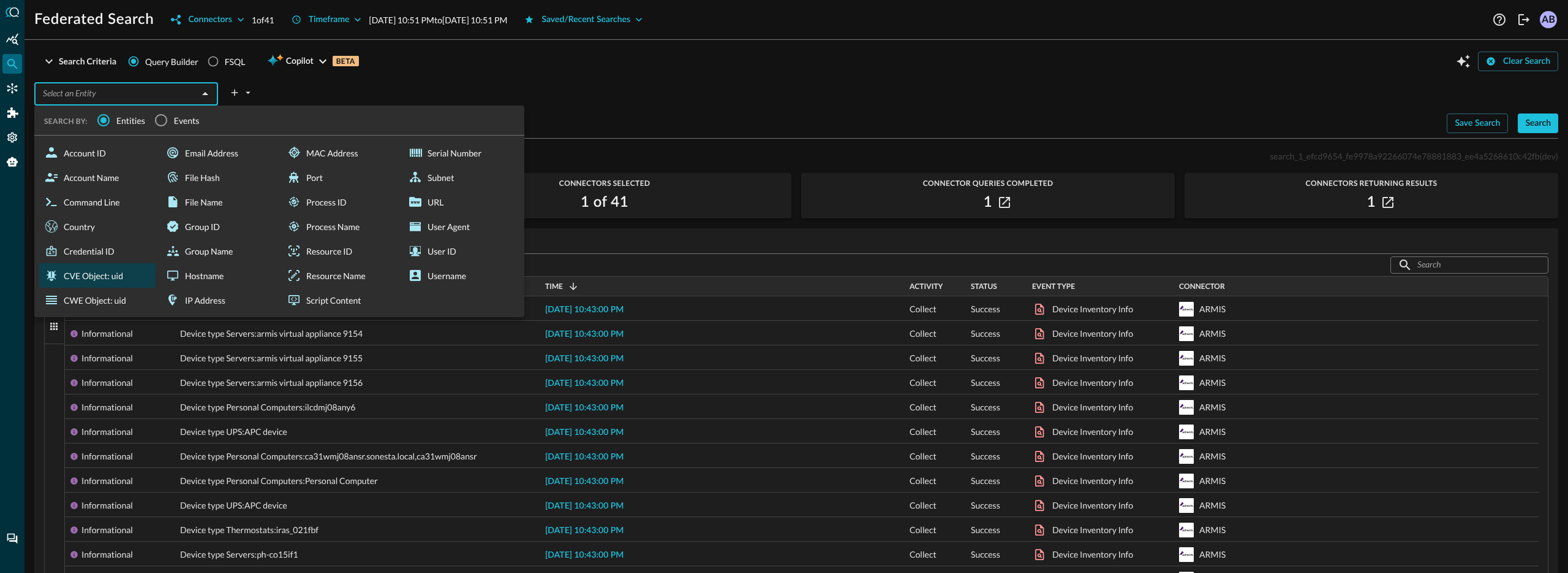
click at [103, 284] on div "CVE Object: uid" at bounding box center [97, 275] width 116 height 24
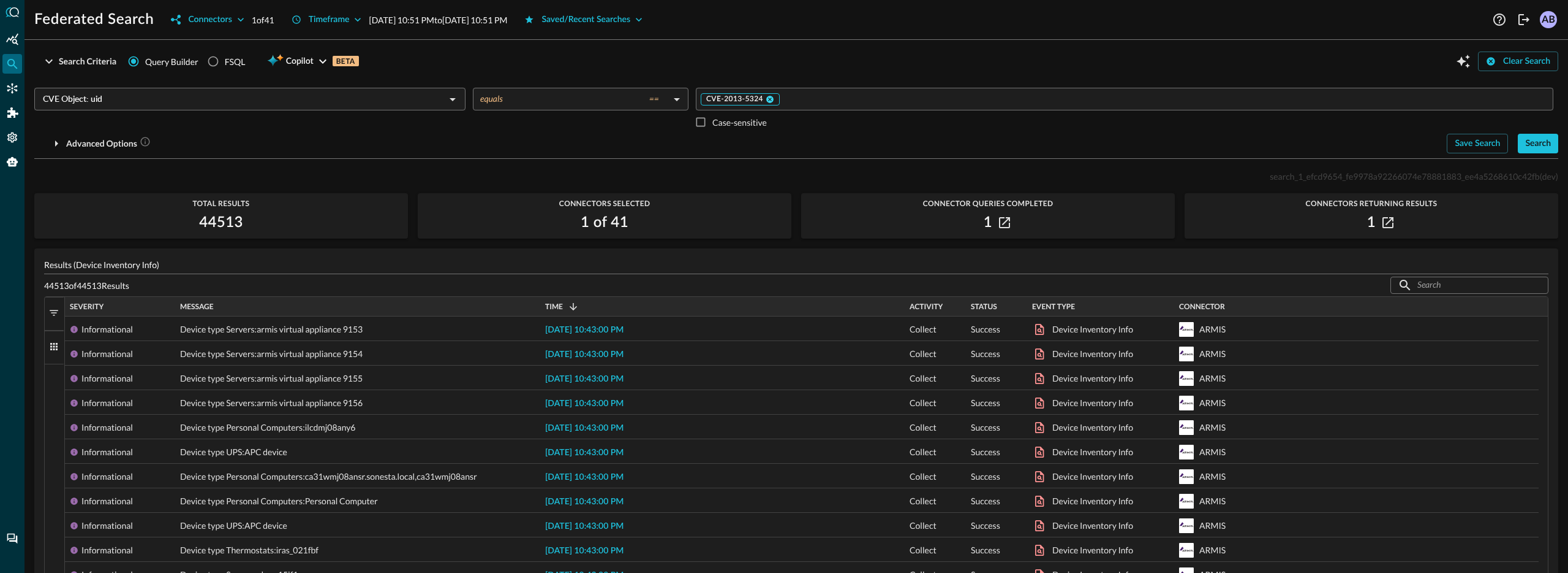
click at [767, 98] on icon at bounding box center [769, 99] width 9 height 9
click at [767, 99] on input "Value" at bounding box center [1124, 99] width 849 height 16
click at [1534, 148] on div "Search" at bounding box center [1539, 144] width 25 height 16
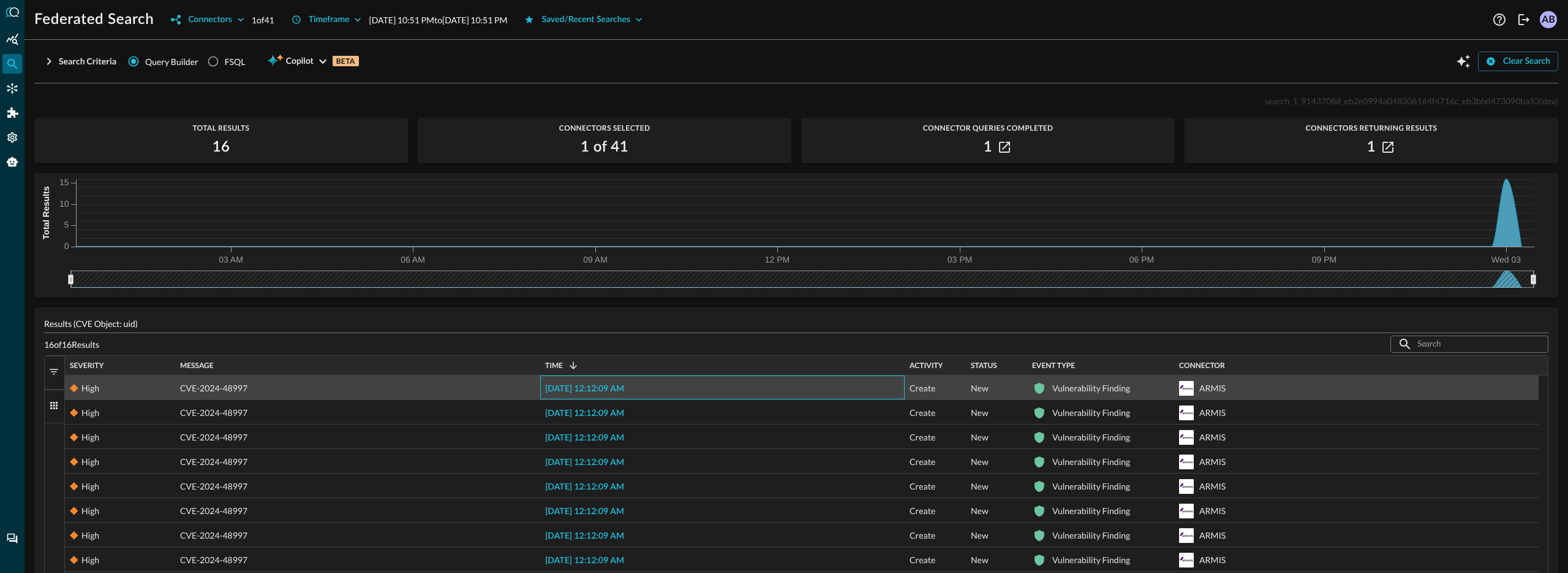
click at [624, 393] on span "[DATE] 12:12:09 AM" at bounding box center [584, 388] width 79 height 9
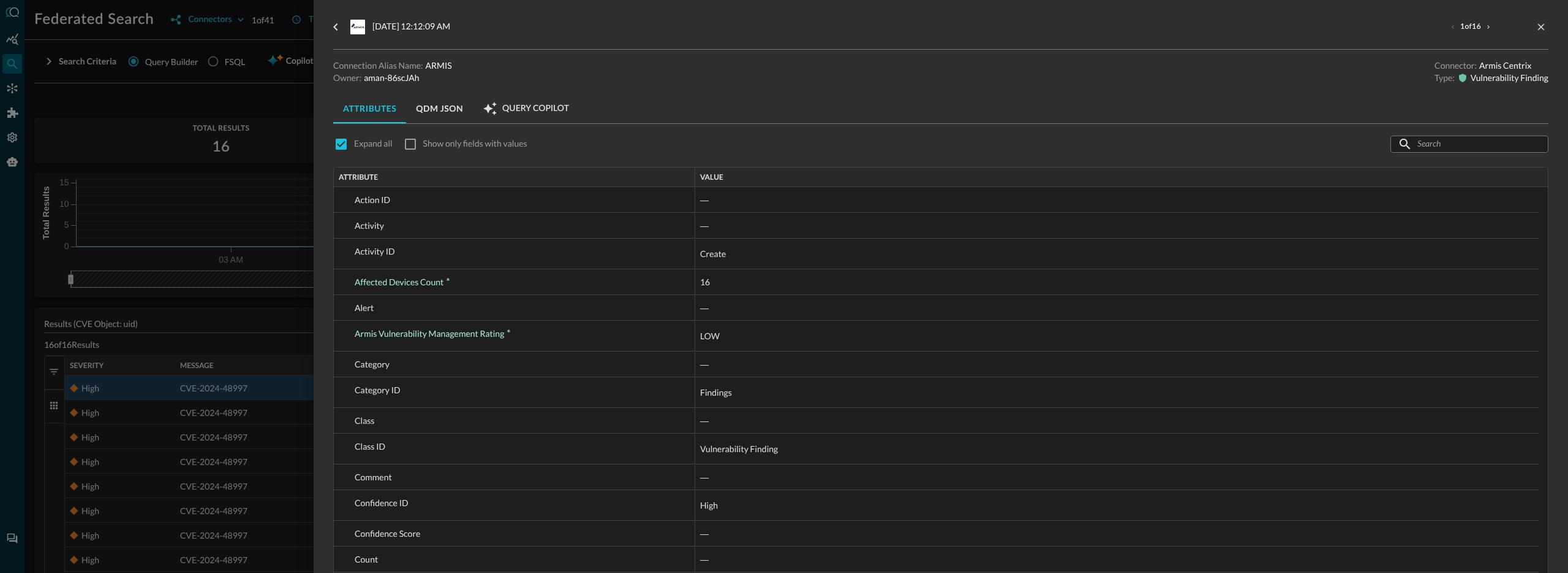
click at [301, 302] on div at bounding box center [784, 286] width 1568 height 573
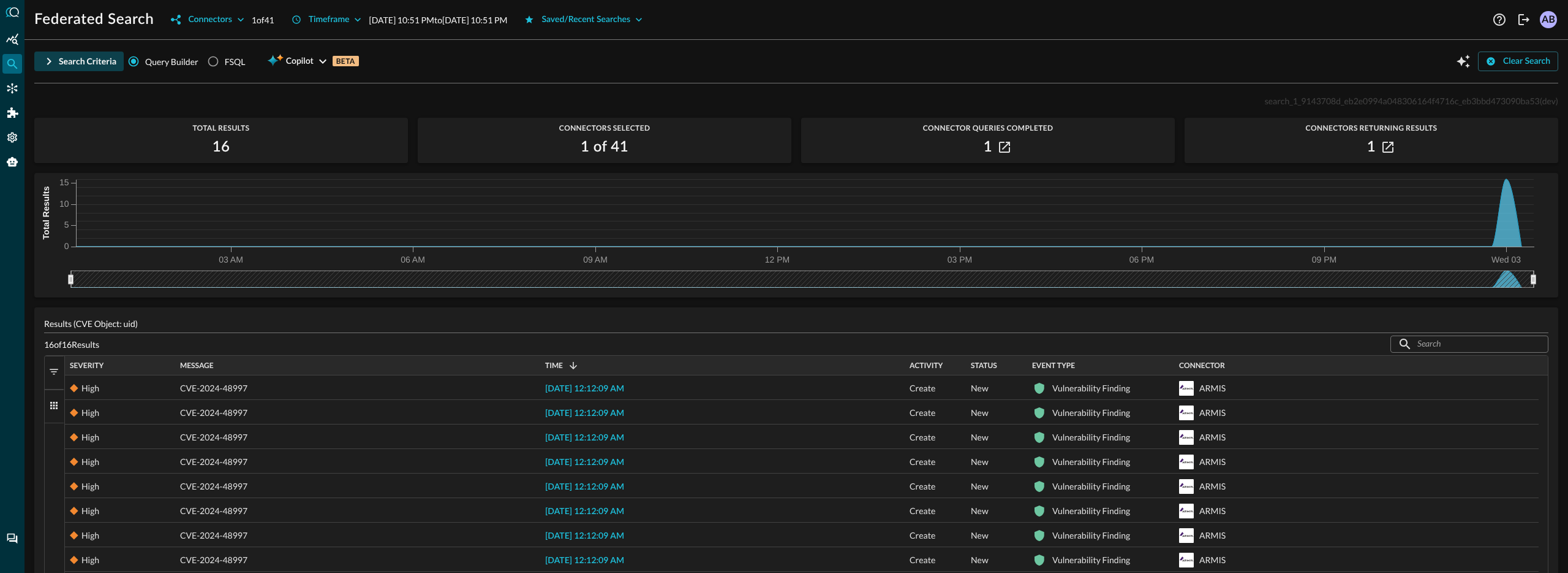
click at [76, 63] on div "Search Criteria" at bounding box center [87, 62] width 58 height 16
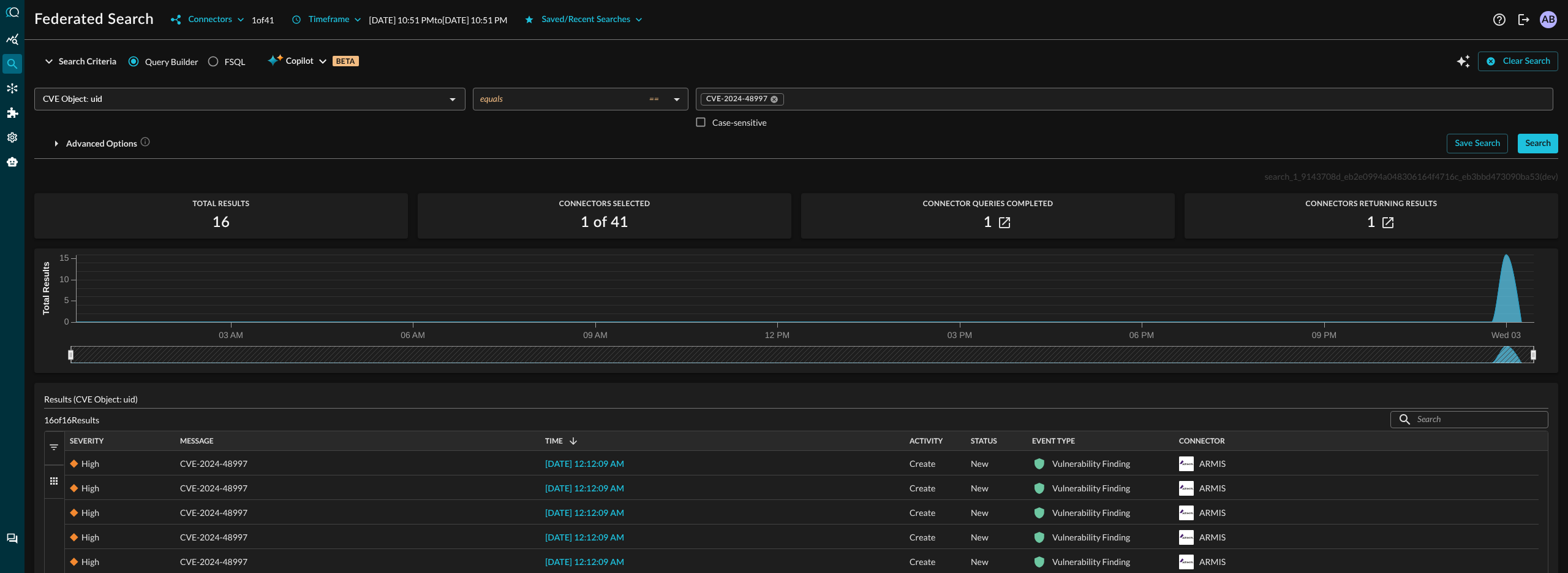
click at [684, 217] on div "1 of 41" at bounding box center [605, 222] width 374 height 20
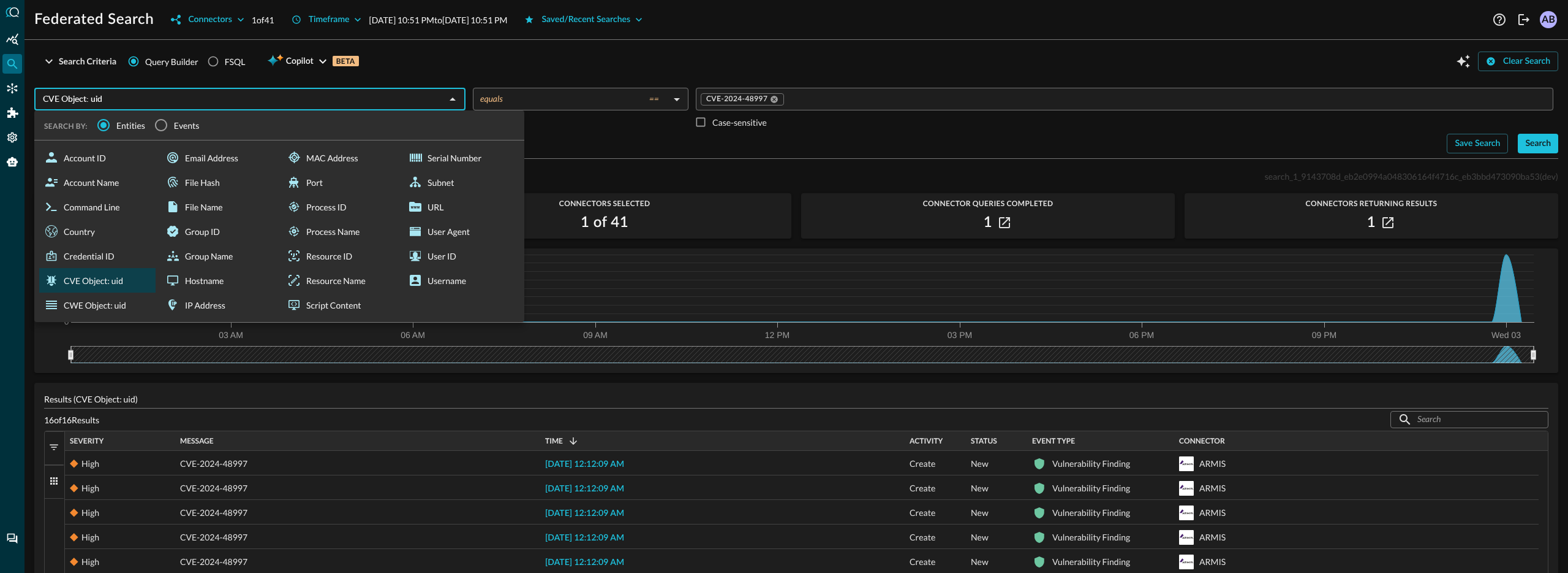
click at [193, 99] on input "CVE Object: uid" at bounding box center [240, 99] width 403 height 16
click at [166, 124] on input "Events" at bounding box center [161, 125] width 25 height 25
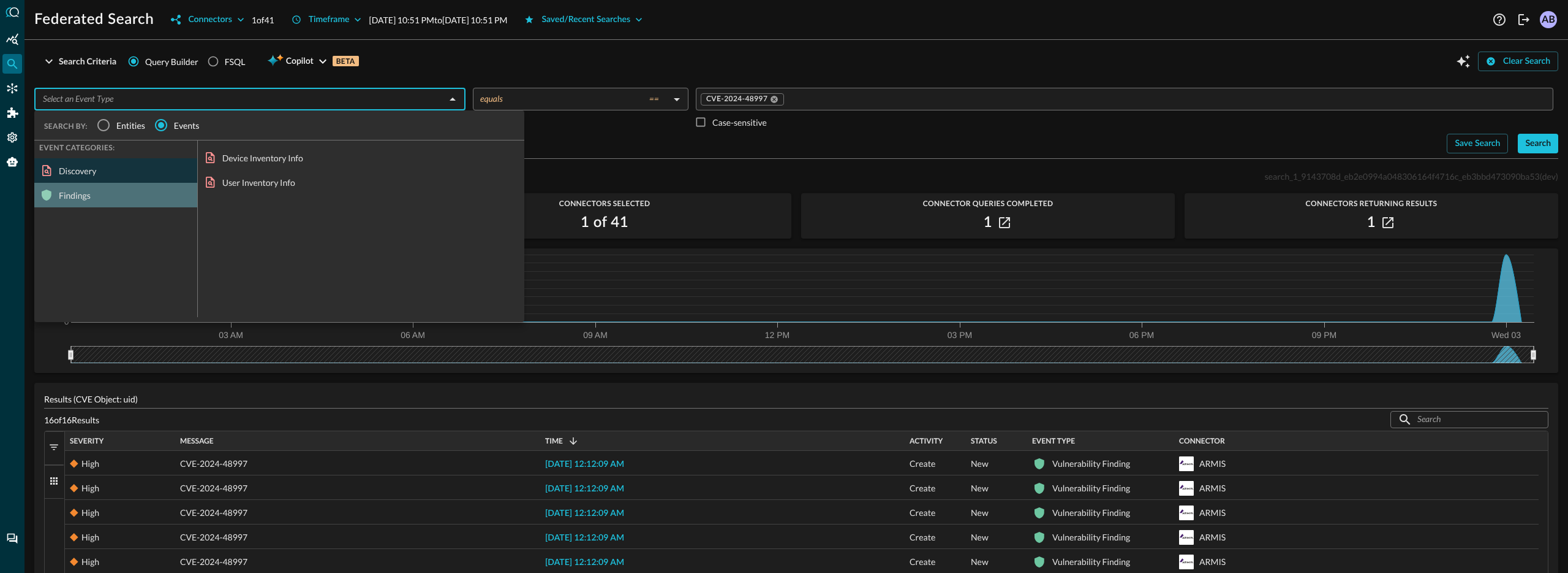
click at [94, 200] on div "Findings" at bounding box center [115, 195] width 162 height 24
click at [111, 167] on div "Discovery" at bounding box center [115, 169] width 162 height 24
drag, startPoint x: 258, startPoint y: 160, endPoint x: 560, endPoint y: 169, distance: 302.1
click at [258, 160] on div "Device Inventory Info" at bounding box center [361, 157] width 327 height 24
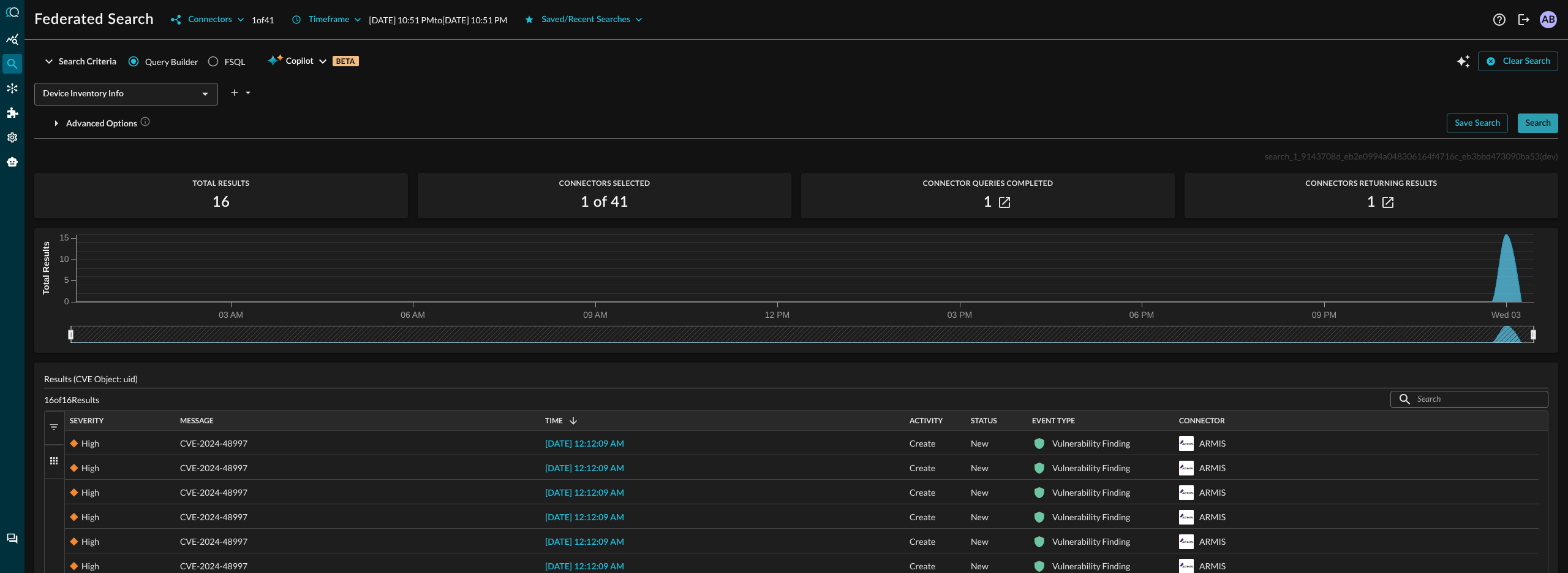
click at [1526, 122] on div "Search" at bounding box center [1539, 123] width 25 height 16
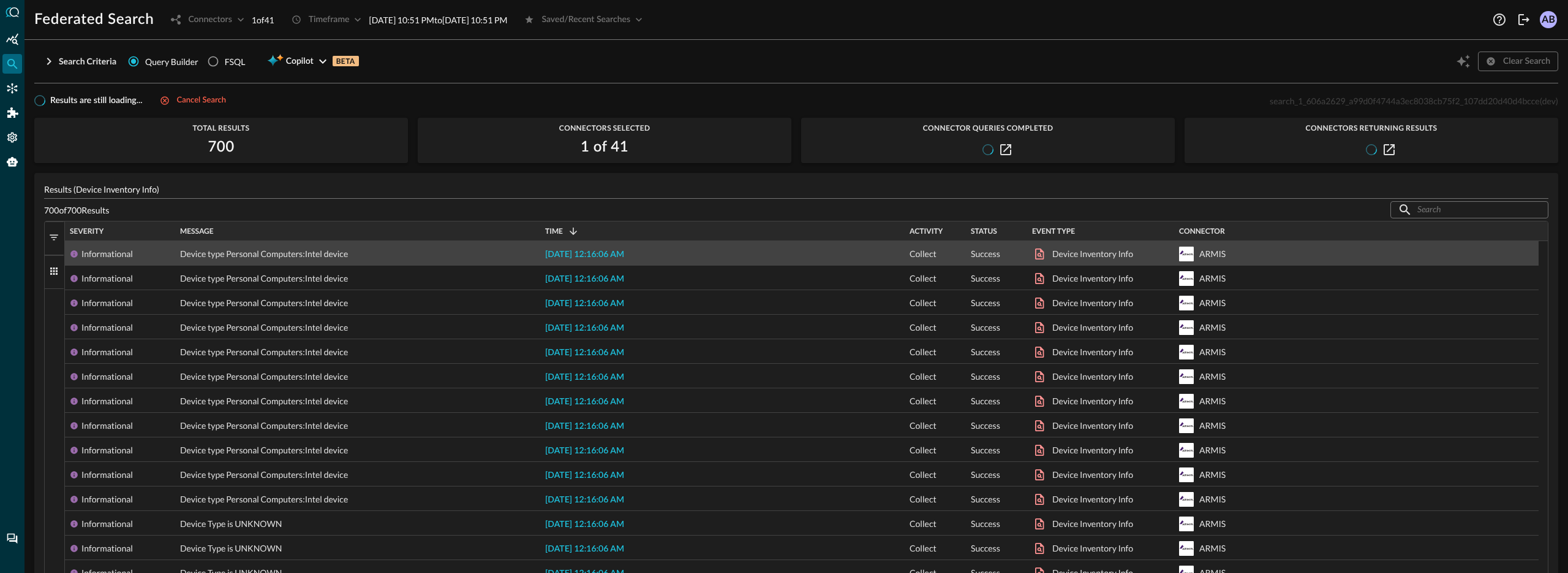
click at [624, 256] on span "[DATE] 12:16:06 AM" at bounding box center [584, 254] width 79 height 9
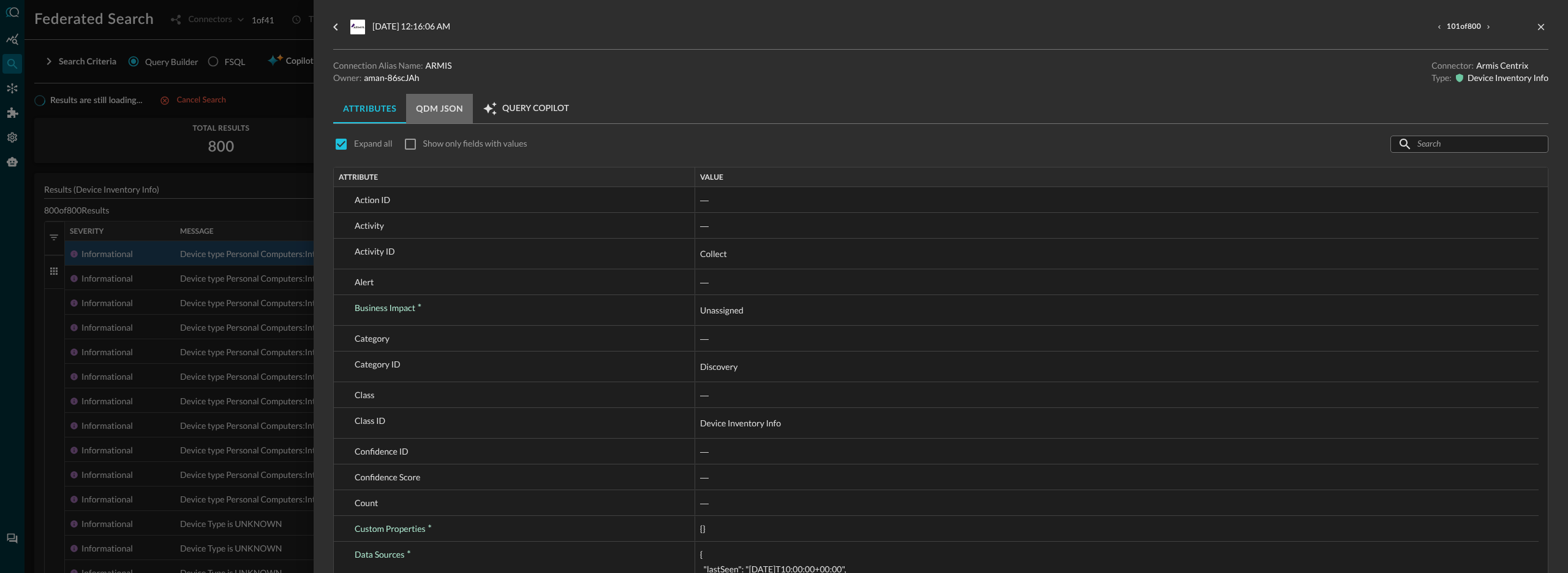
click at [456, 109] on button "QDM JSON" at bounding box center [439, 109] width 67 height 29
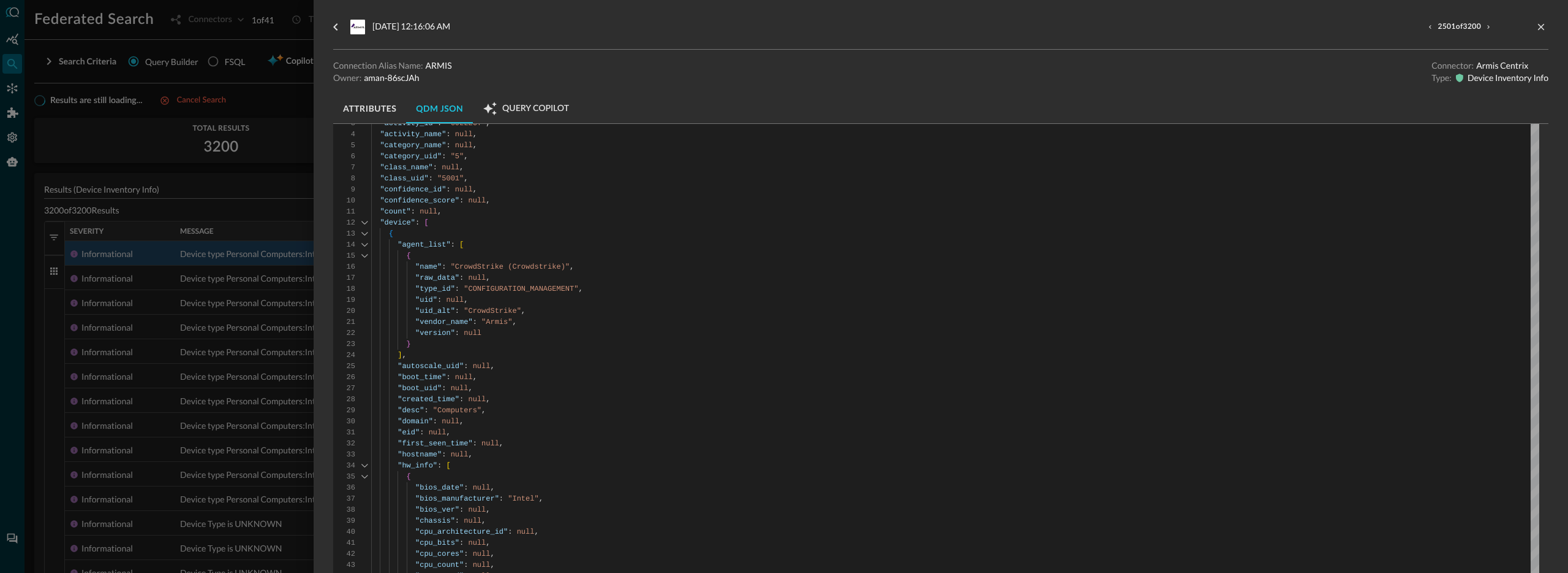
scroll to position [50, 0]
click at [256, 419] on div at bounding box center [784, 286] width 1568 height 573
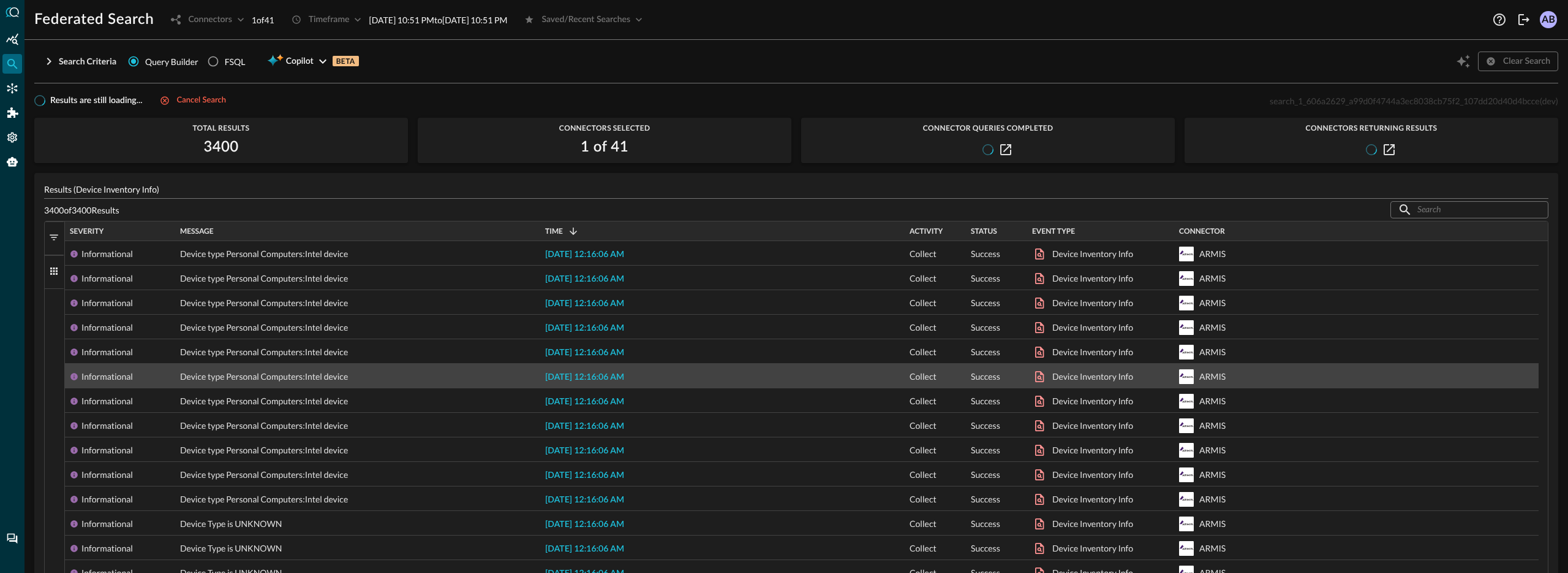
click at [579, 375] on span "[DATE] 12:16:06 AM" at bounding box center [584, 377] width 79 height 9
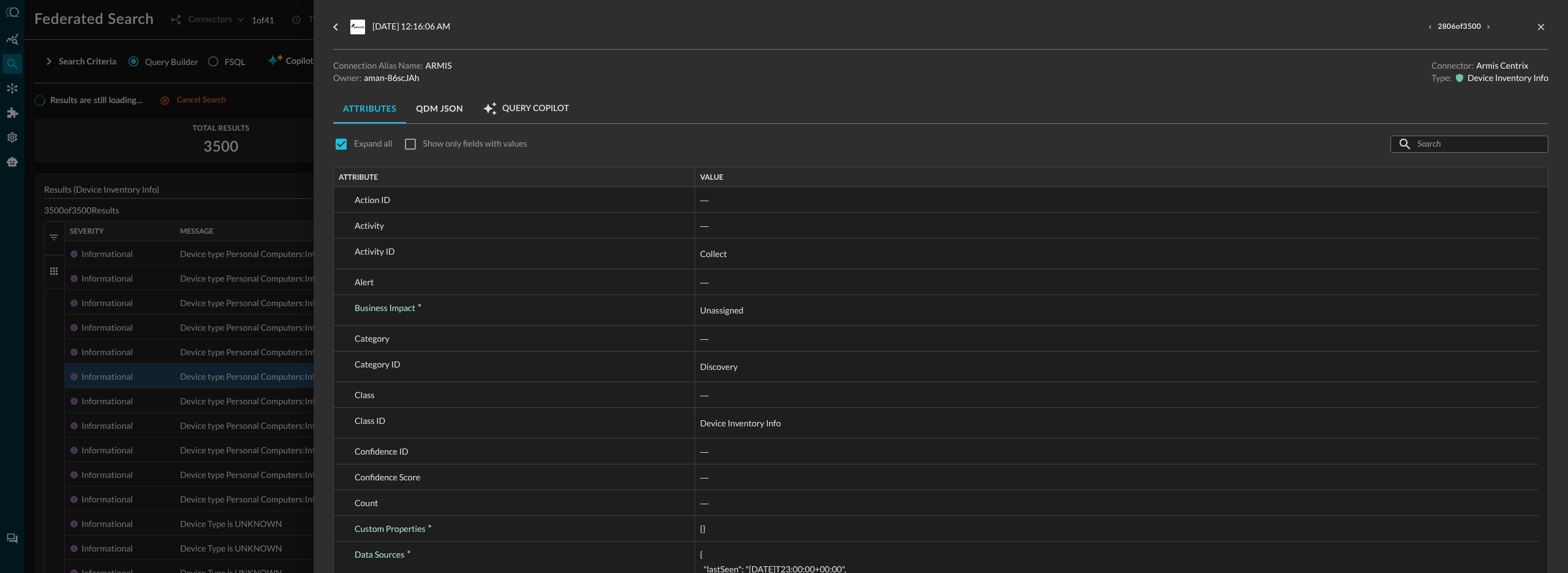
click at [280, 354] on div at bounding box center [784, 286] width 1568 height 573
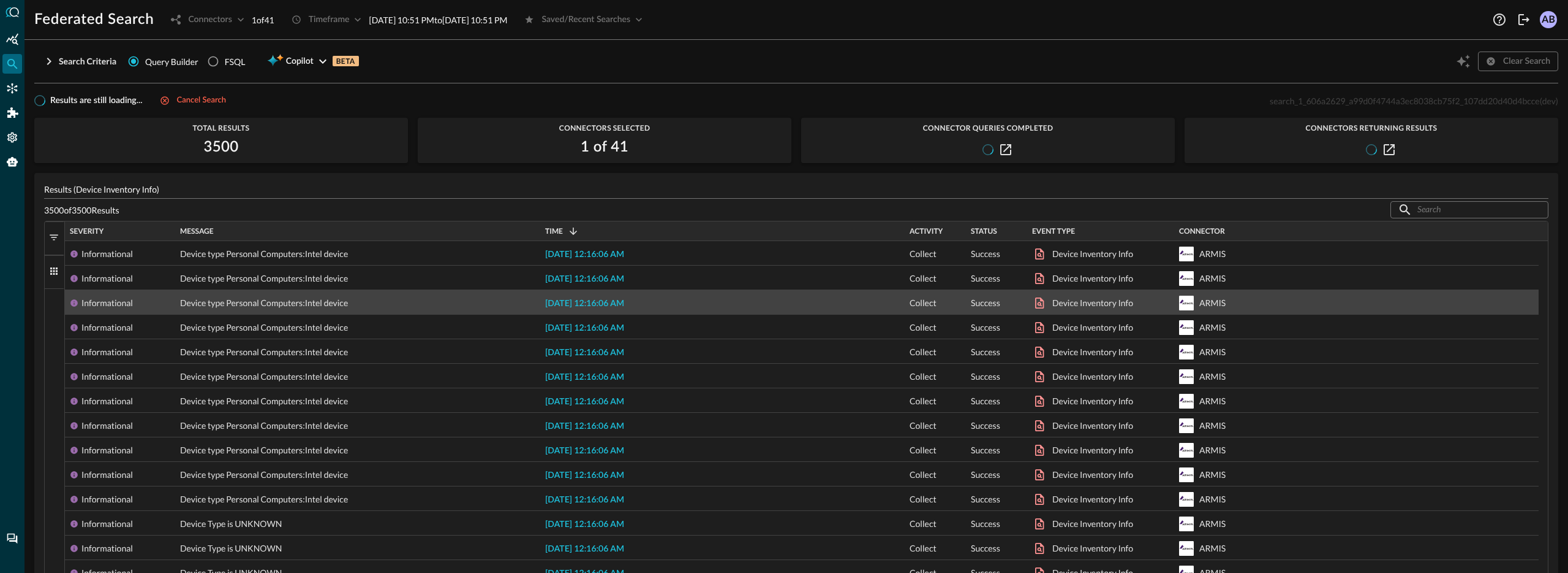
click at [559, 301] on span "[DATE] 12:16:06 AM" at bounding box center [584, 303] width 79 height 9
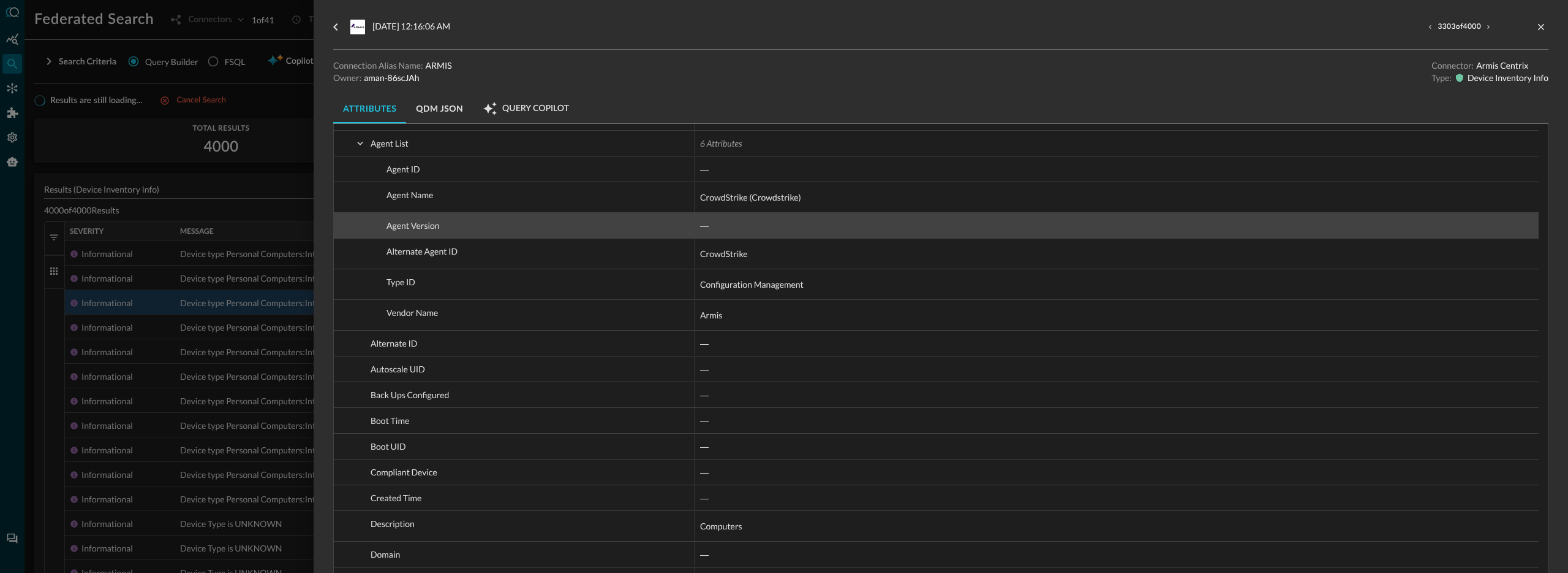
scroll to position [594, 0]
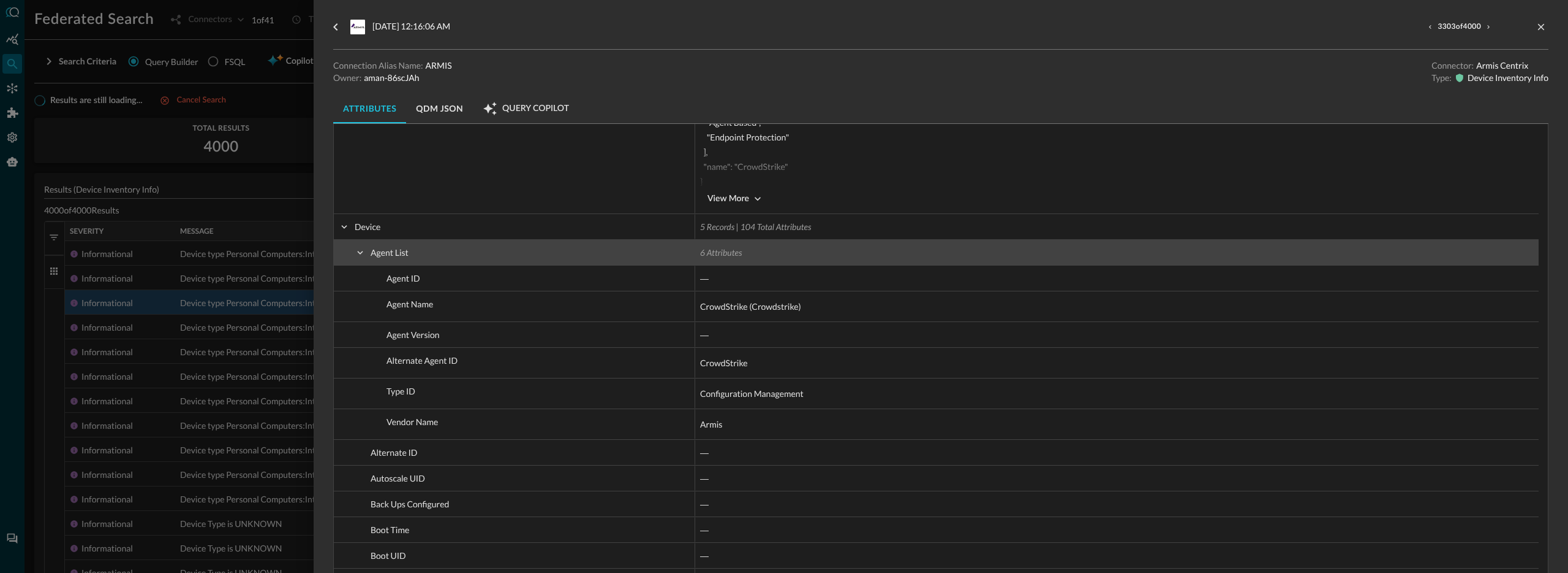
click at [357, 248] on span at bounding box center [359, 252] width 11 height 11
checkbox input "false"
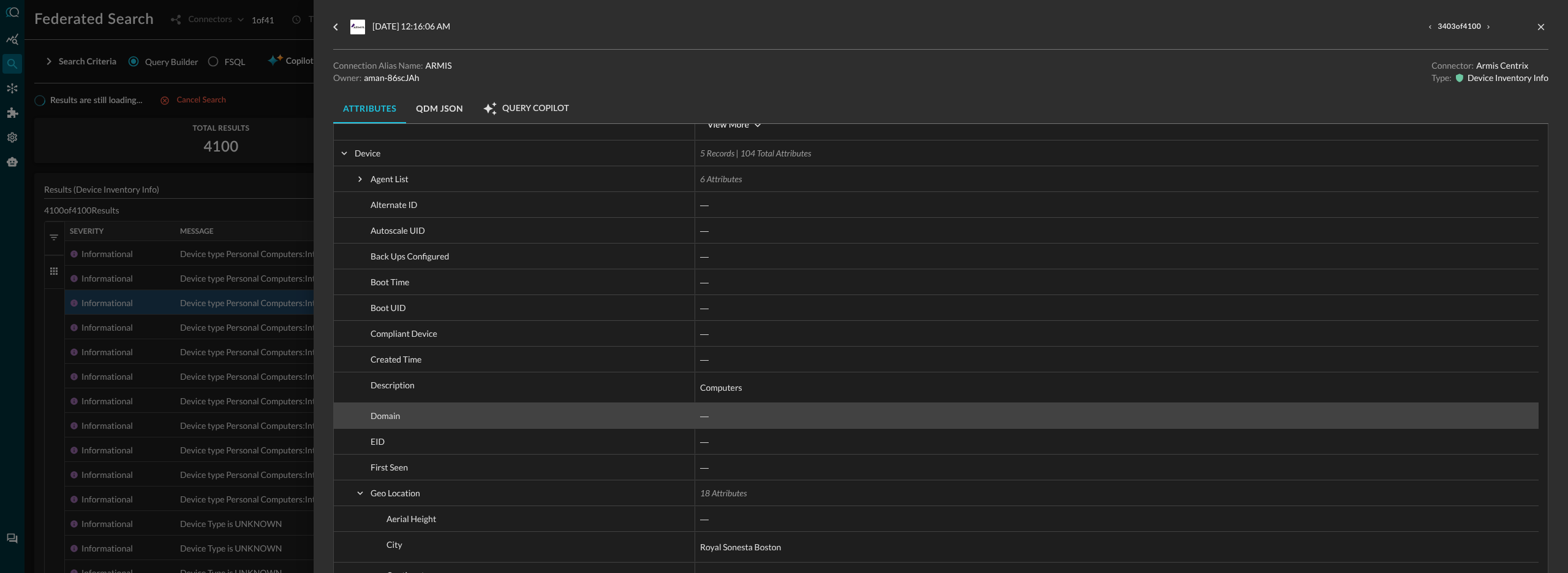
scroll to position [711, 0]
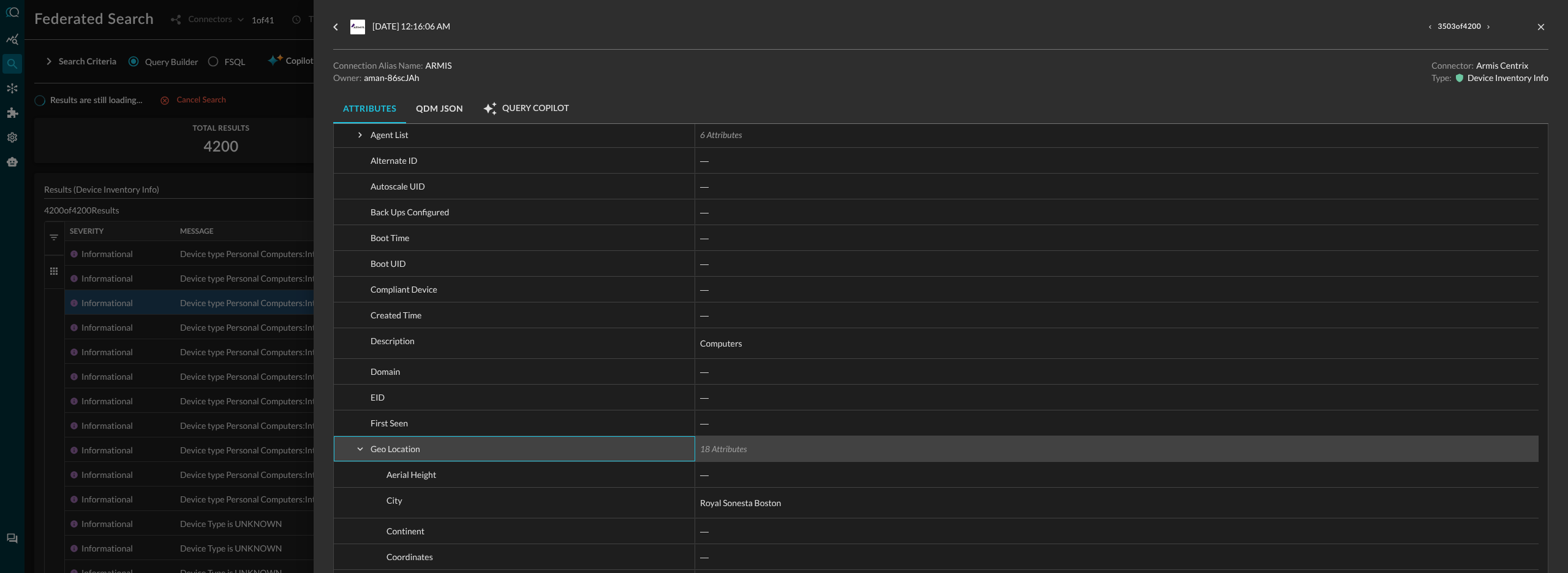
click at [356, 449] on span at bounding box center [359, 449] width 11 height 11
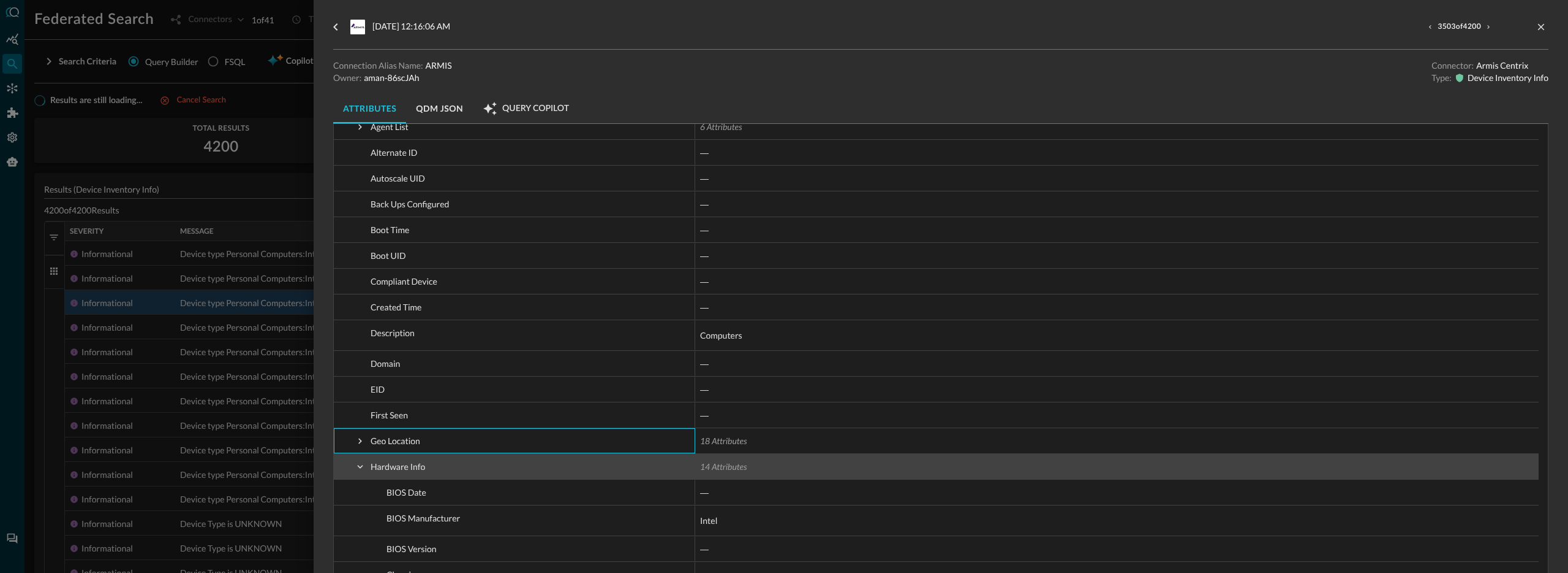
click at [357, 461] on span at bounding box center [359, 466] width 11 height 11
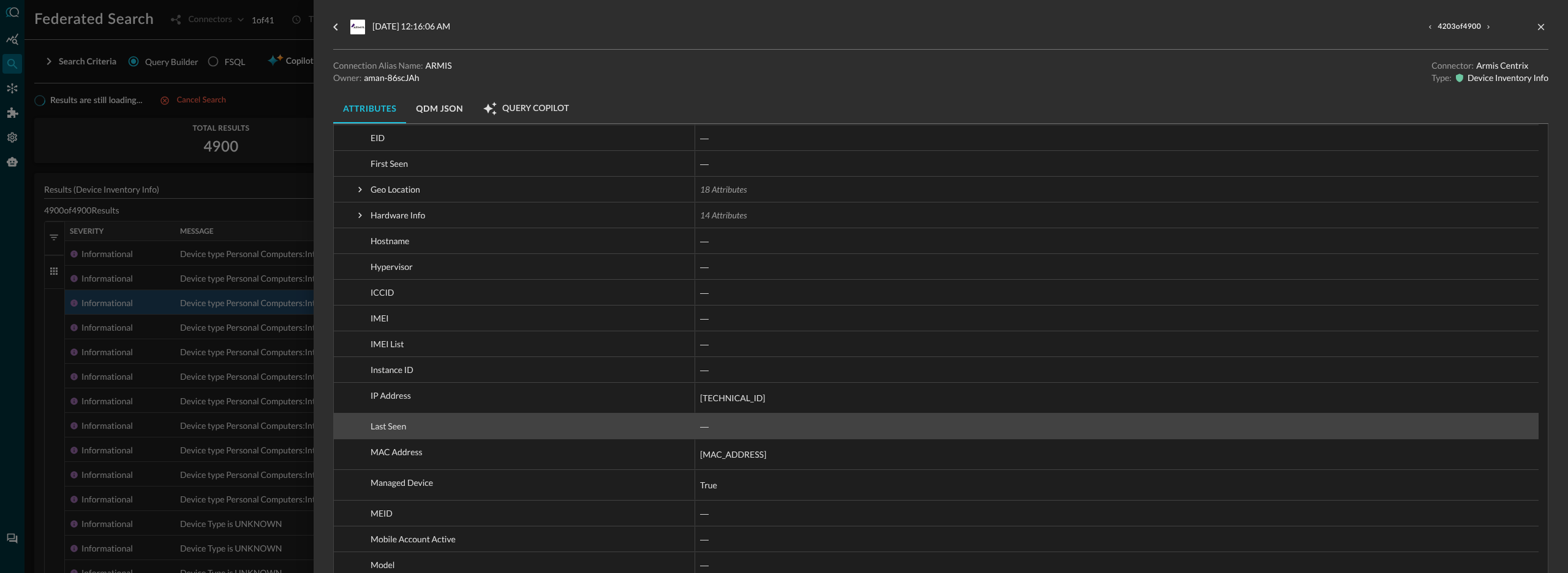
scroll to position [963, 0]
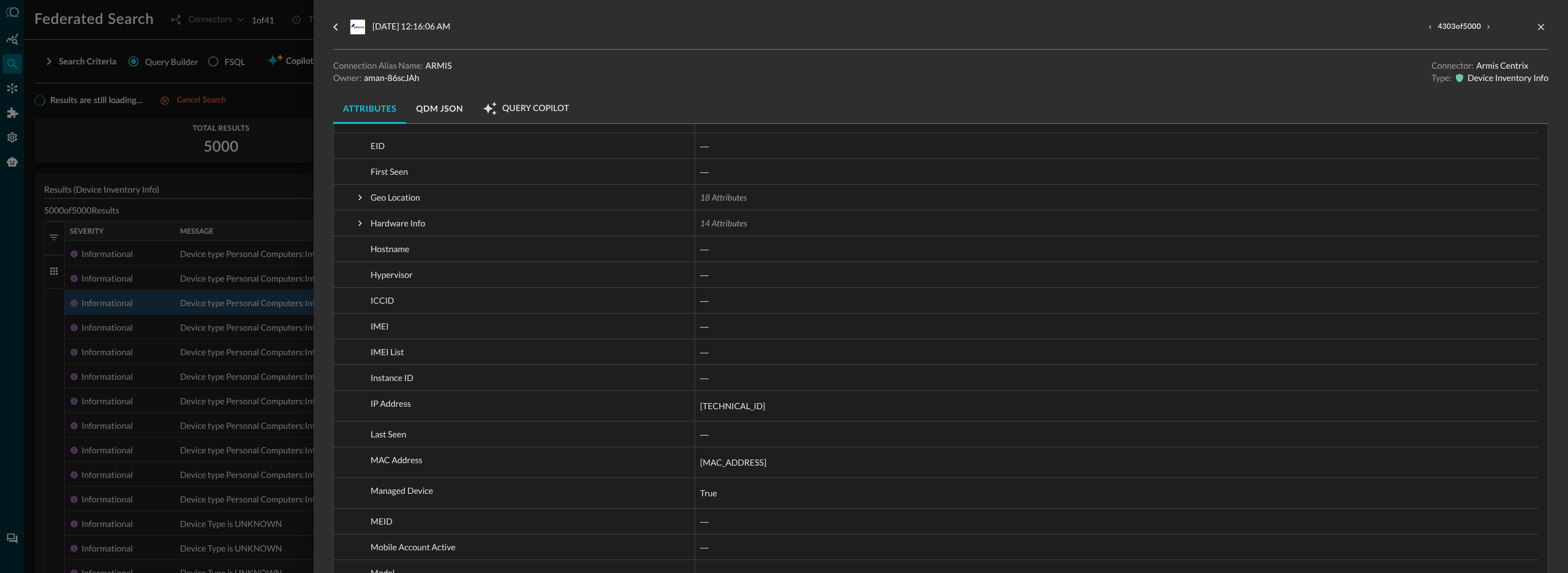
click at [285, 264] on div at bounding box center [784, 286] width 1568 height 573
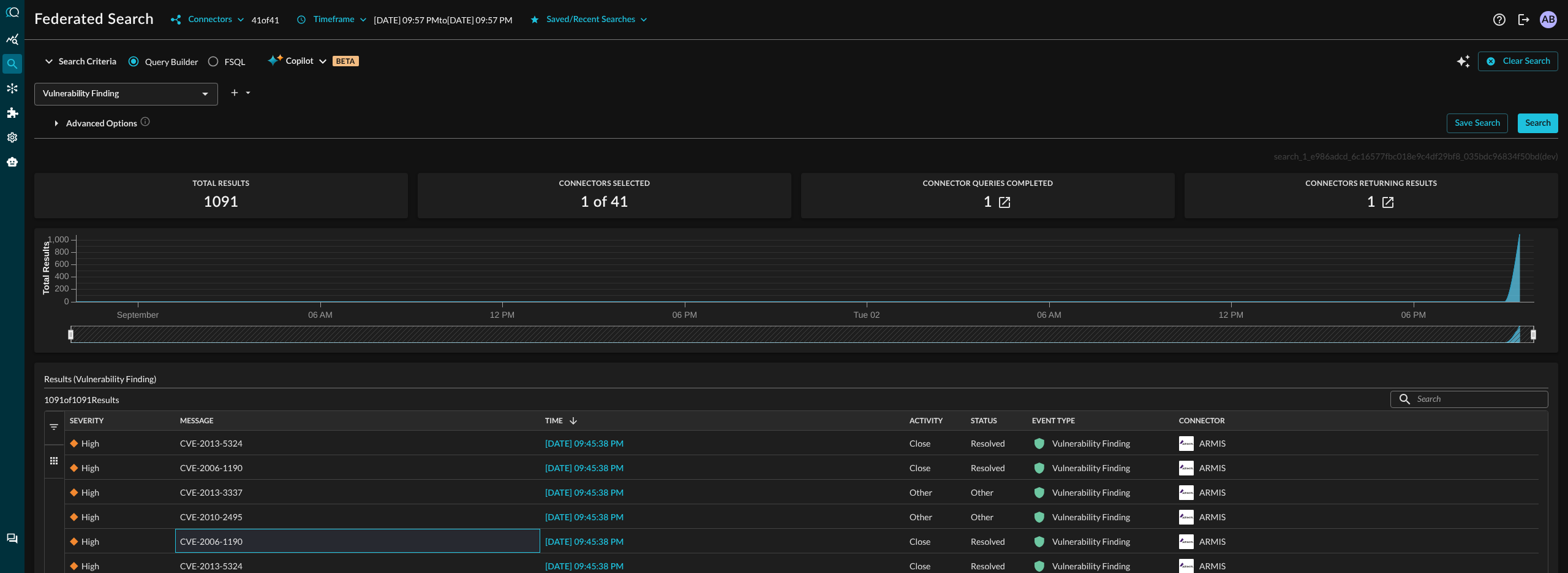
scroll to position [163, 0]
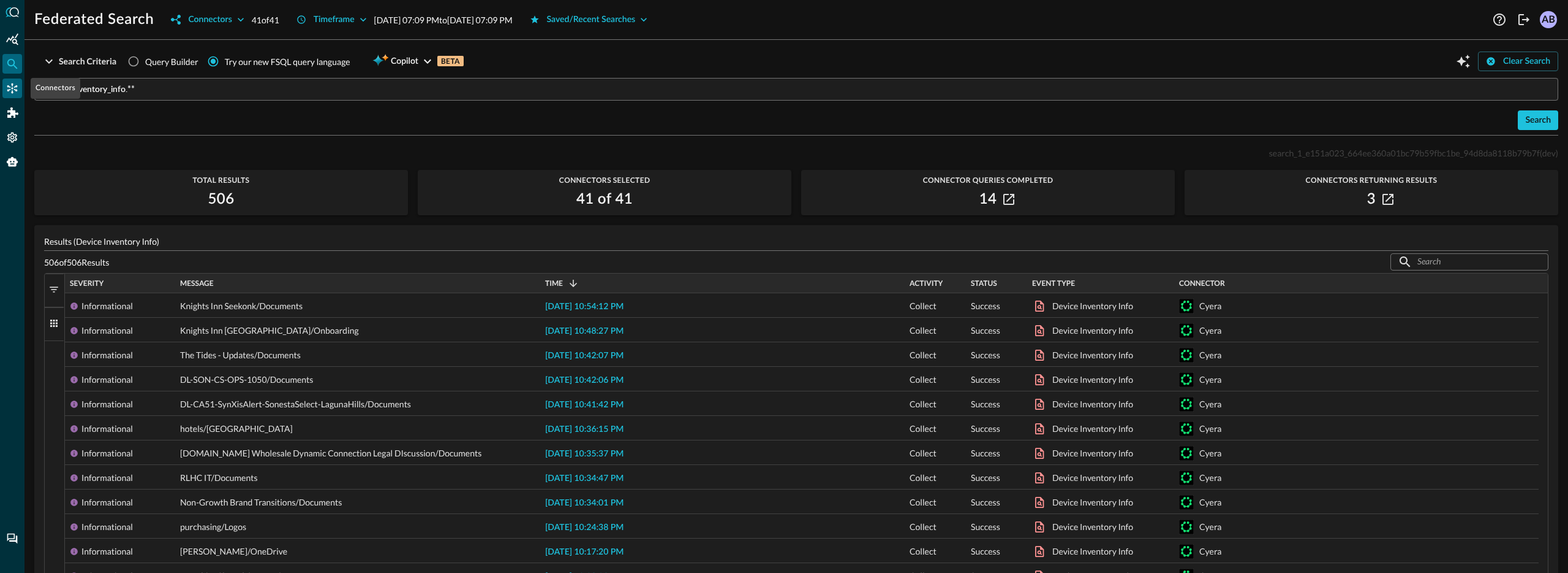
click at [8, 88] on icon "Connectors" at bounding box center [12, 88] width 13 height 13
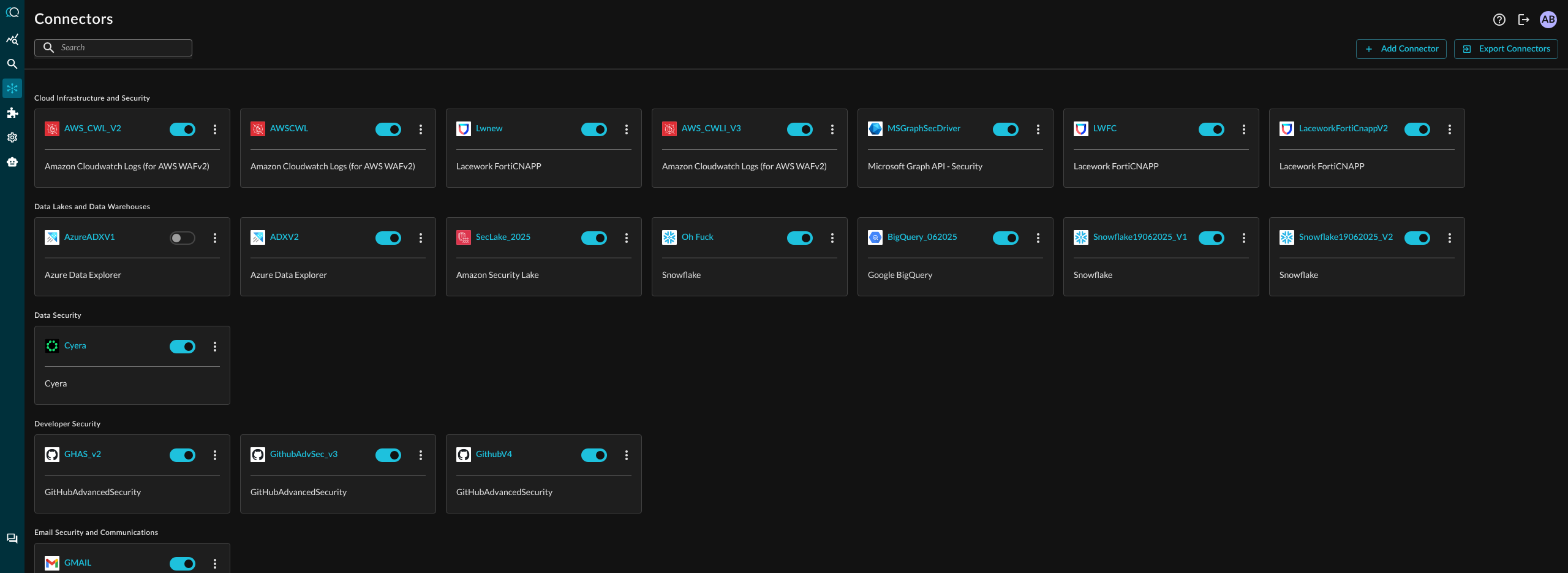
scroll to position [651, 0]
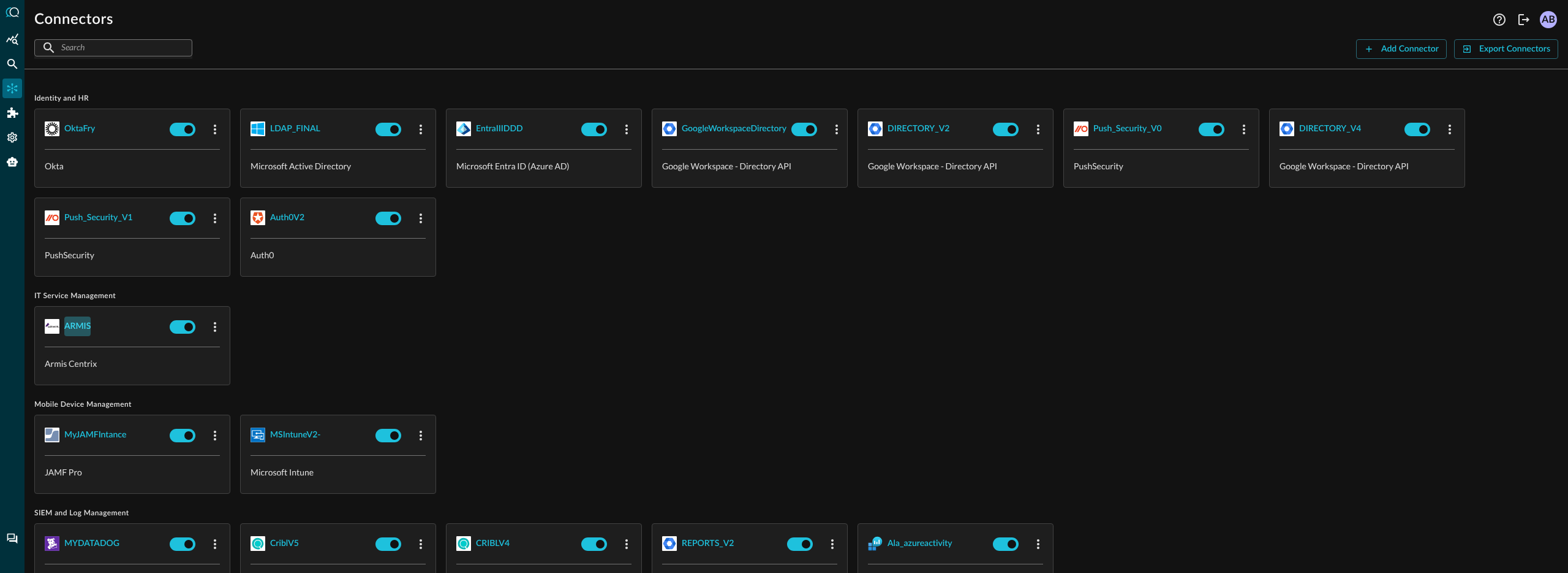
click at [82, 332] on div "ARMIS" at bounding box center [77, 326] width 26 height 16
